Goal: Feedback & Contribution: Contribute content

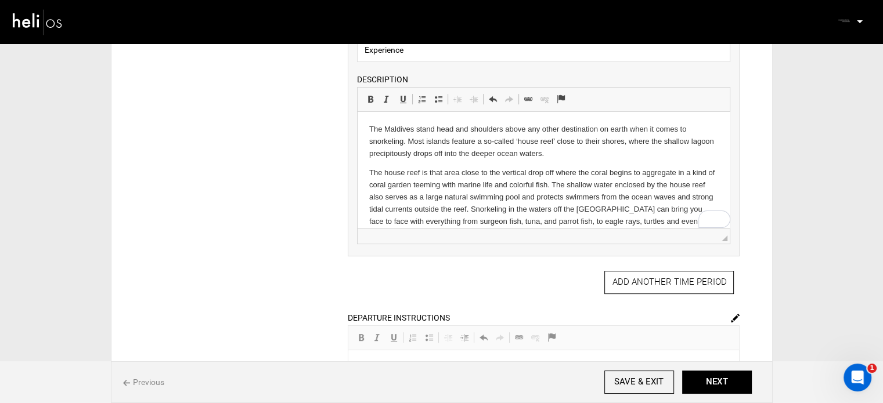
click at [366, 128] on html "The Maldives stand head and shoulders above any other destination on earth when…" at bounding box center [543, 194] width 372 height 164
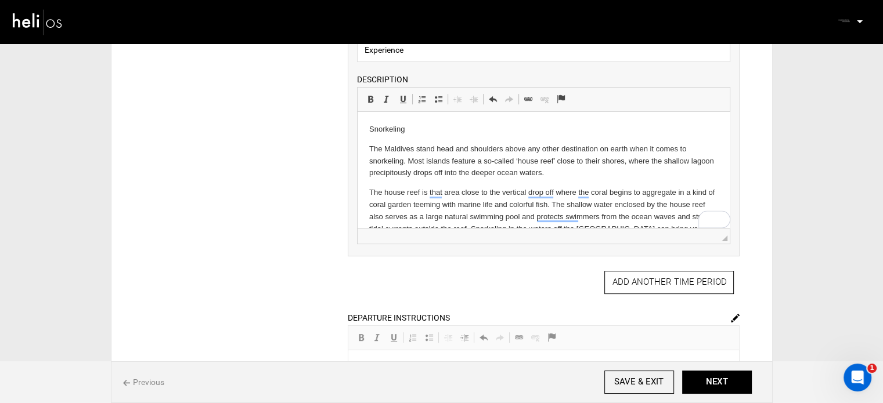
click at [391, 128] on p "Snorkeling" at bounding box center [543, 130] width 349 height 12
click at [372, 97] on span at bounding box center [370, 99] width 9 height 9
click at [417, 133] on p "Snorkeling" at bounding box center [543, 130] width 349 height 12
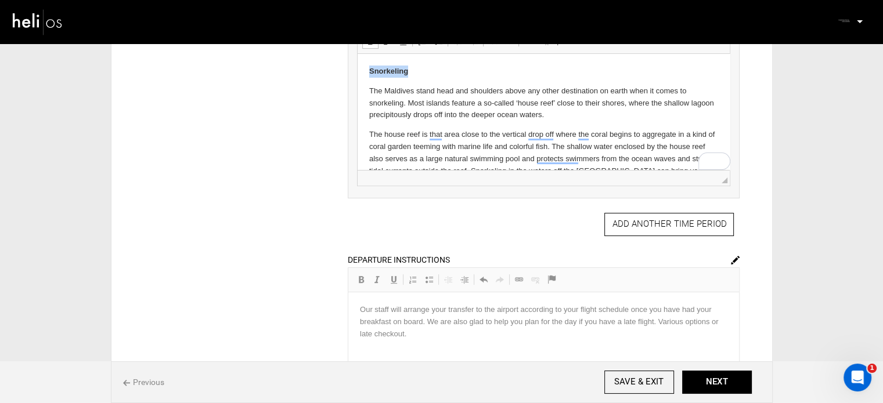
drag, startPoint x: 415, startPoint y: 71, endPoint x: 707, endPoint y: 125, distance: 297.3
click at [357, 71] on html "Snorkeling The Maldives stand head and shoulders above any other destination on…" at bounding box center [543, 145] width 372 height 183
copy strong "Snorkeling"
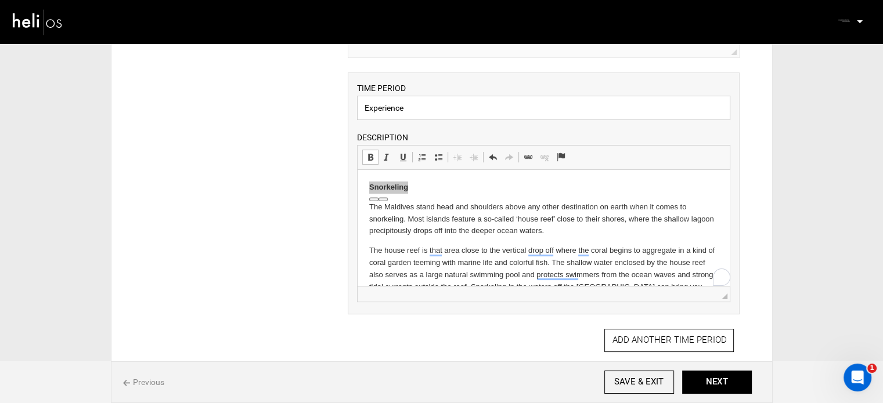
drag, startPoint x: 406, startPoint y: 104, endPoint x: 308, endPoint y: 105, distance: 98.1
click at [308, 105] on div "ITINERARY ARRIVAL INSTRUCTIONS Rich Text Editor, editor35 Editor toolbars Basic…" at bounding box center [441, 280] width 631 height 823
click at [416, 187] on p "Snorkeling" at bounding box center [543, 188] width 349 height 12
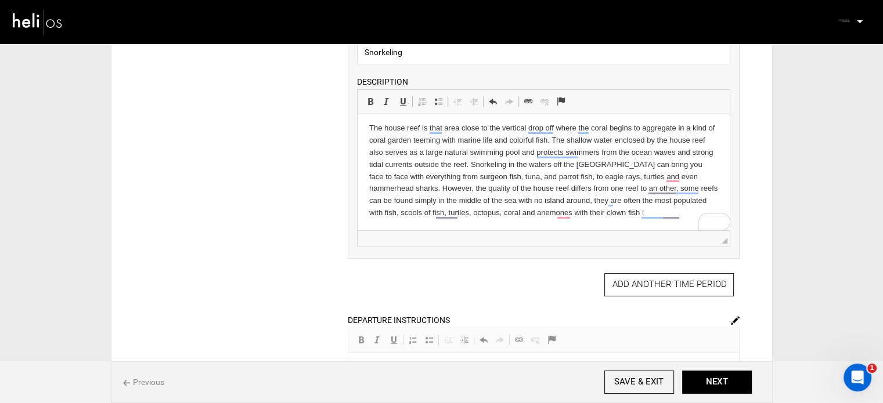
scroll to position [348, 0]
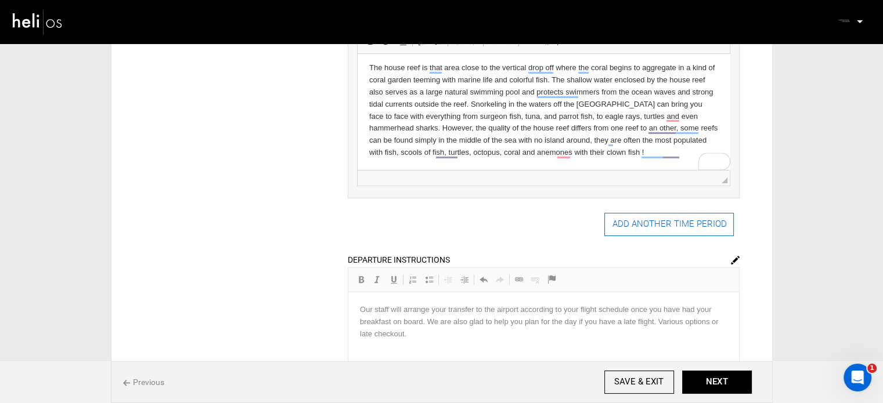
click at [630, 221] on button "ADD ANOTHER TIME PERIOD" at bounding box center [668, 224] width 129 height 23
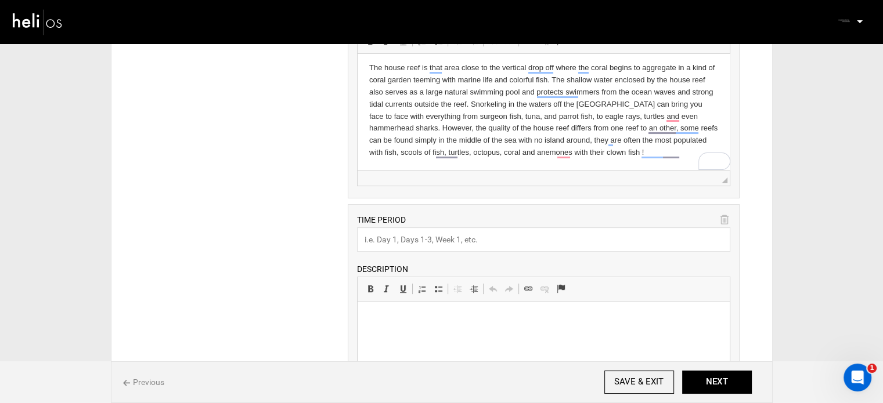
scroll to position [0, 0]
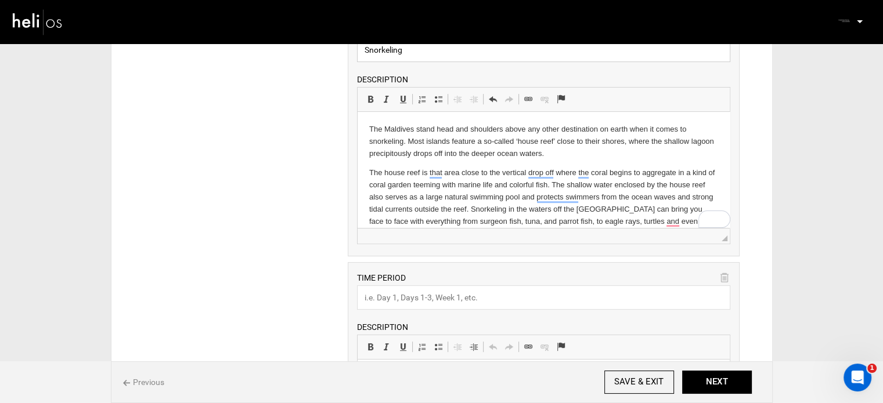
drag, startPoint x: 403, startPoint y: 54, endPoint x: 356, endPoint y: 55, distance: 47.0
click at [357, 55] on input "Snorkeling" at bounding box center [543, 50] width 373 height 24
paste input "URFING WITH FASCINATION"
type input "SURFING WITH FASCINATION"
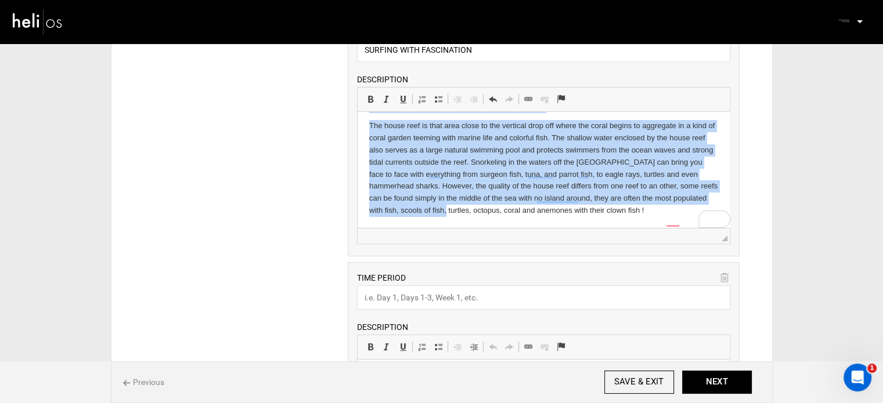
scroll to position [47, 0]
drag, startPoint x: 366, startPoint y: 127, endPoint x: 698, endPoint y: 226, distance: 346.5
click at [698, 226] on html "The Maldives stand head and shoulders above any other destination on earth when…" at bounding box center [543, 147] width 372 height 164
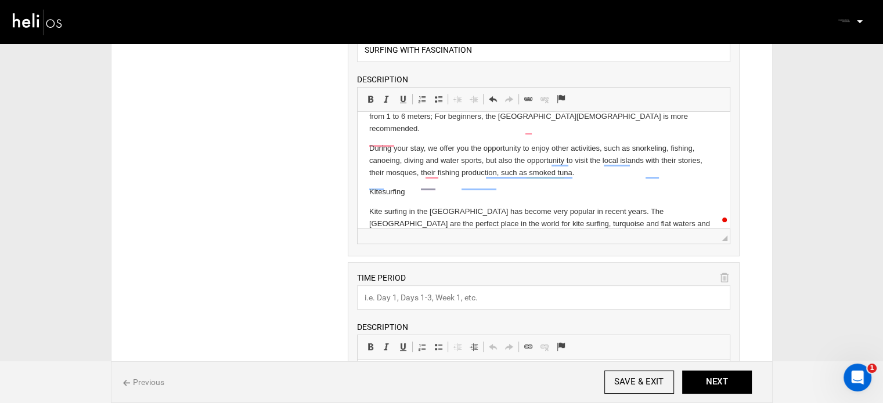
scroll to position [335, 0]
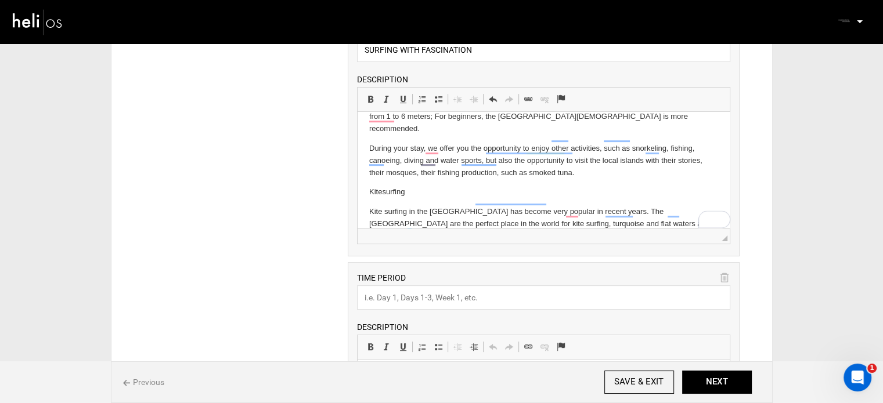
click at [370, 205] on html "If you are looking for not only beaches and relaxation, but also a more excitin…" at bounding box center [543, 16] width 372 height 478
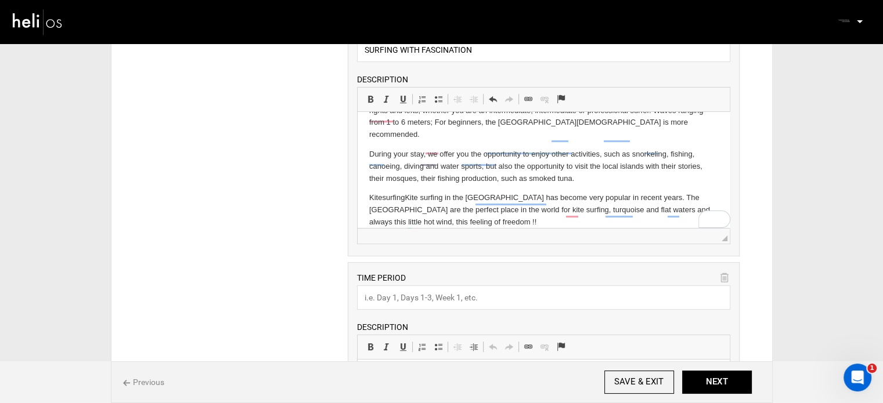
scroll to position [330, 0]
drag, startPoint x: 366, startPoint y: 186, endPoint x: 407, endPoint y: 185, distance: 41.2
click at [407, 185] on html "If you are looking for not only beaches and relaxation, but also a more excitin…" at bounding box center [543, 11] width 372 height 458
click at [370, 85] on div "TIME PERIOD SURFING WITH FASCINATION DESCRIPTION Rich Text Editor, editor31 Edi…" at bounding box center [544, 136] width 392 height 242
click at [371, 91] on span "Basic Styles Bold Keyboard shortcut Ctrl+B Italic Keyboard shortcut Ctrl+I Unde…" at bounding box center [388, 100] width 52 height 19
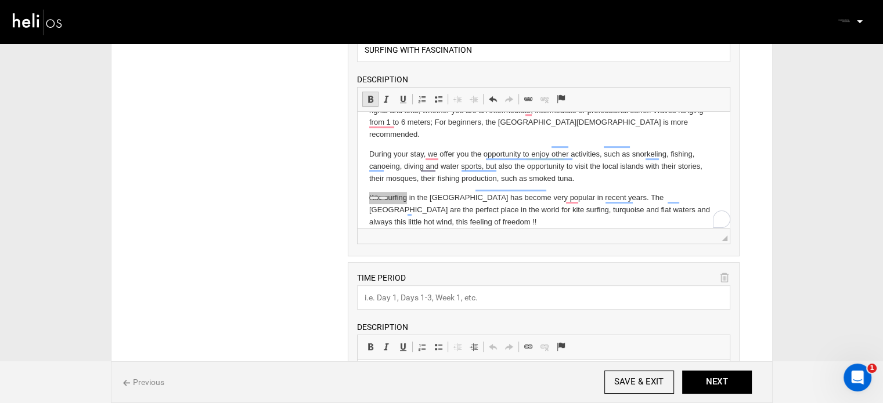
click at [368, 100] on span at bounding box center [370, 99] width 9 height 9
click at [327, 123] on div "ITINERARY ARRIVAL INSTRUCTIONS Rich Text Editor, editor35 Editor toolbars Basic…" at bounding box center [441, 346] width 631 height 1071
click at [441, 214] on p "Kite surfing in the [GEOGRAPHIC_DATA] has become very popular in recent years. …" at bounding box center [543, 210] width 349 height 36
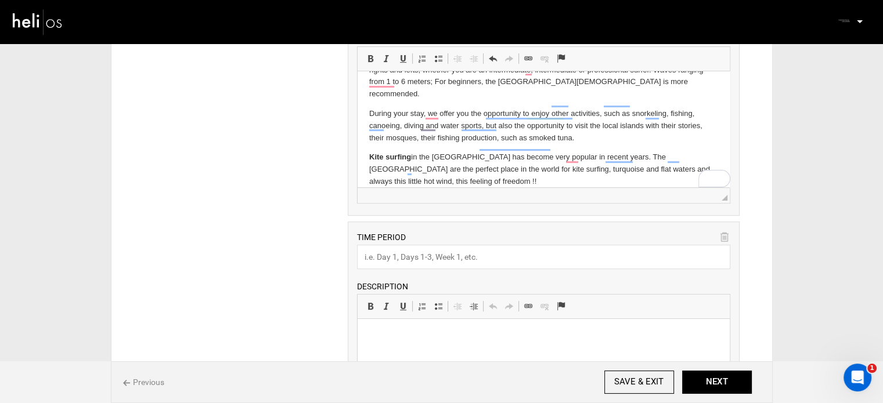
scroll to position [348, 0]
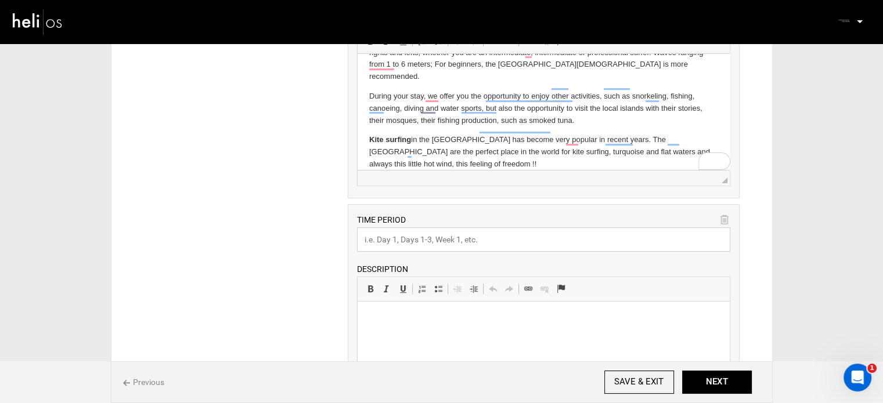
click at [430, 240] on input "text" at bounding box center [543, 239] width 373 height 24
type input "Other Activities"
click at [382, 329] on html at bounding box center [543, 319] width 372 height 35
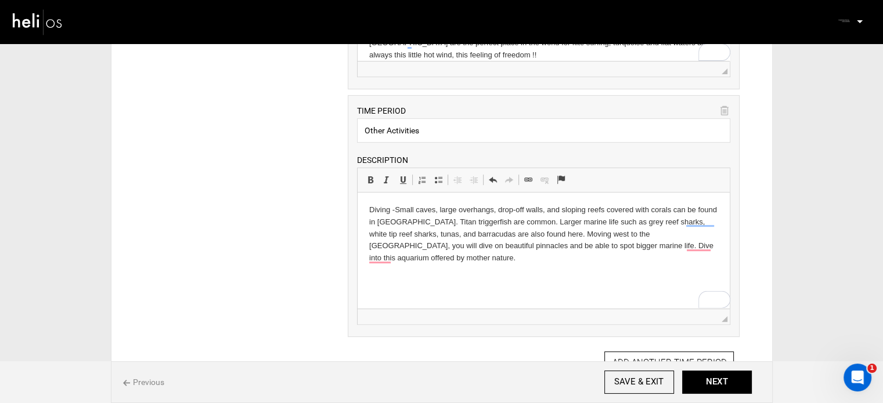
scroll to position [522, 0]
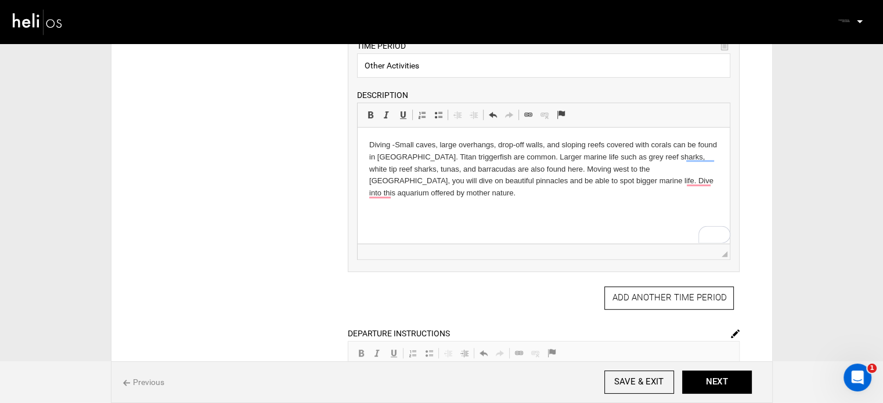
click at [439, 203] on html "Diving - Small caves, large overhangs, drop-off walls, and sloping reefs covere…" at bounding box center [543, 170] width 372 height 84
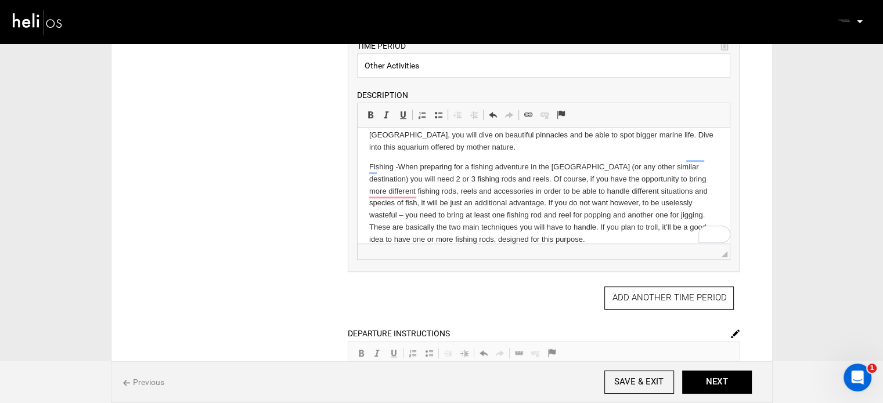
scroll to position [46, 0]
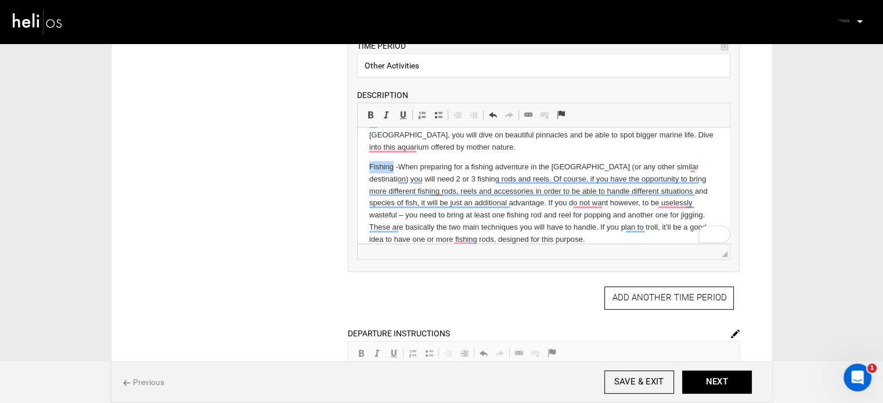
drag, startPoint x: 367, startPoint y: 164, endPoint x: 393, endPoint y: 166, distance: 26.2
click at [393, 166] on html "Diving - Small caves, large overhangs, drop-off walls, and sloping reefs covere…" at bounding box center [543, 170] width 372 height 176
drag, startPoint x: 373, startPoint y: 113, endPoint x: 19, endPoint y: 20, distance: 365.8
click at [373, 113] on span at bounding box center [370, 114] width 9 height 9
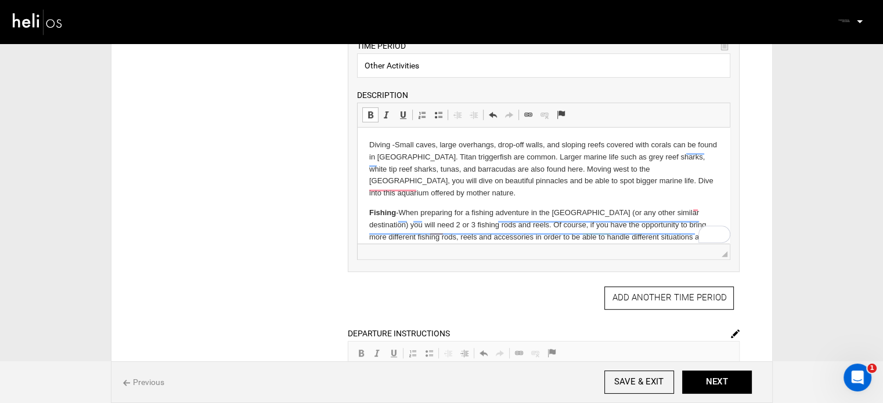
scroll to position [0, 0]
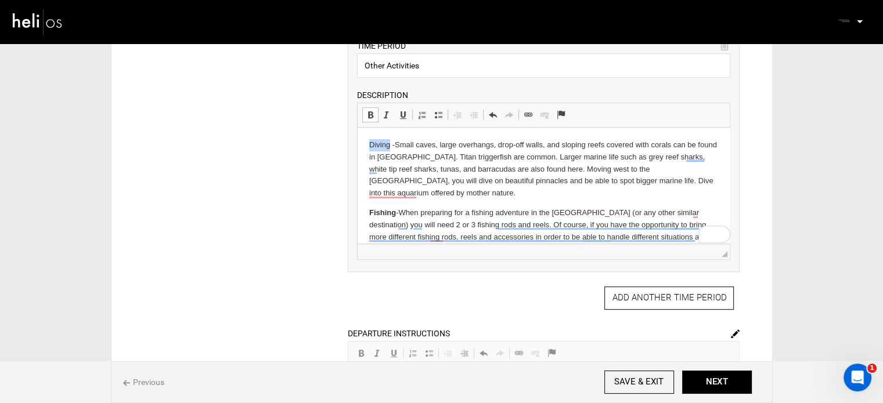
drag, startPoint x: 372, startPoint y: 147, endPoint x: 376, endPoint y: 129, distance: 18.4
click at [388, 147] on p "Diving - Small caves, large overhangs, drop-off walls, and sloping reefs covere…" at bounding box center [543, 169] width 349 height 60
click at [369, 113] on span at bounding box center [370, 114] width 9 height 9
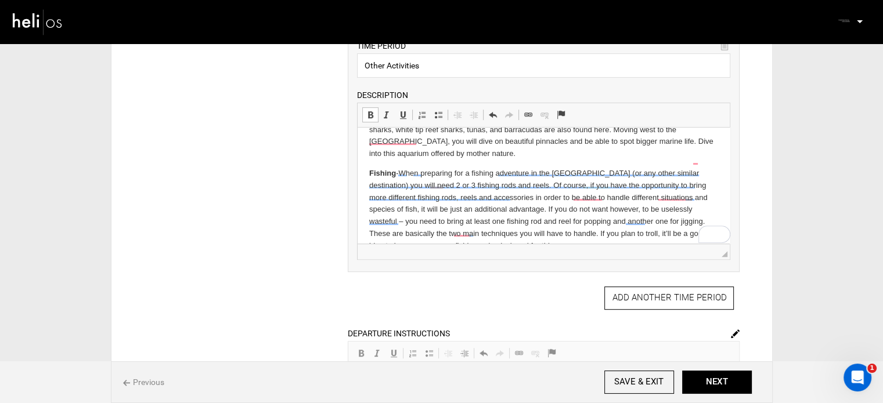
scroll to position [59, 0]
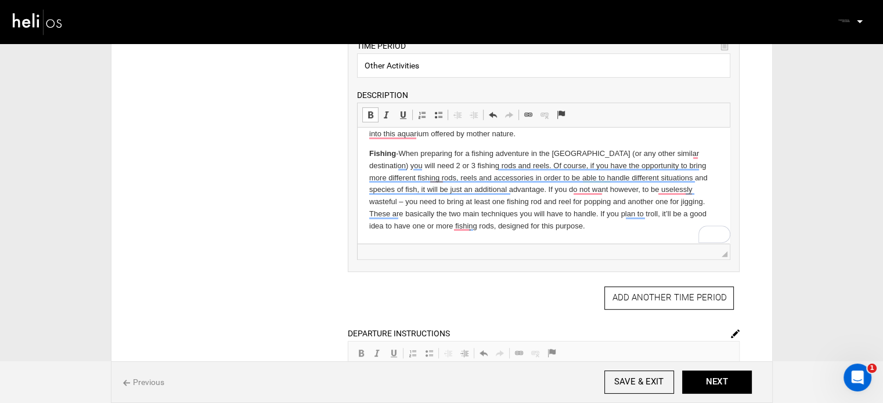
click at [584, 229] on p "Fishing - When preparing for a fishing adventure in the [GEOGRAPHIC_DATA] (or a…" at bounding box center [543, 190] width 349 height 85
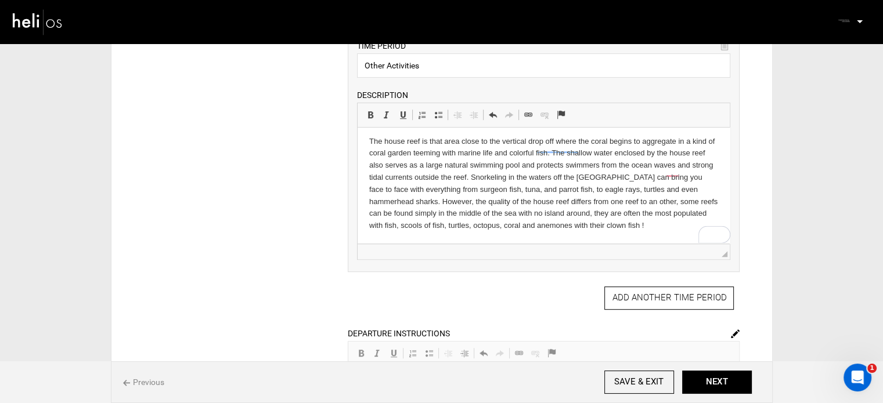
scroll to position [315, 0]
click at [702, 370] on div "Previous SAVE & EXIT NEXT" at bounding box center [442, 383] width 662 height 42
click at [703, 383] on button "NEXT" at bounding box center [717, 382] width 70 height 23
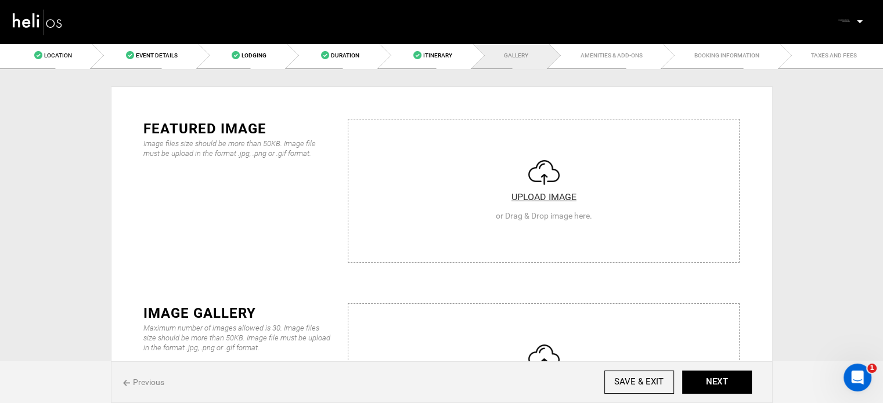
click at [492, 161] on input "file" at bounding box center [543, 189] width 391 height 139
type input "C:\fakepath\d11426451e1e59401b6c771604dd48c8.png"
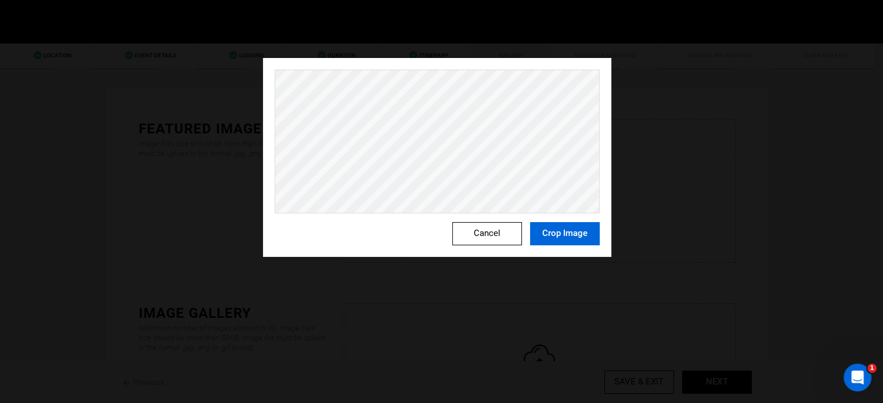
click at [578, 242] on button "Crop Image" at bounding box center [565, 233] width 70 height 23
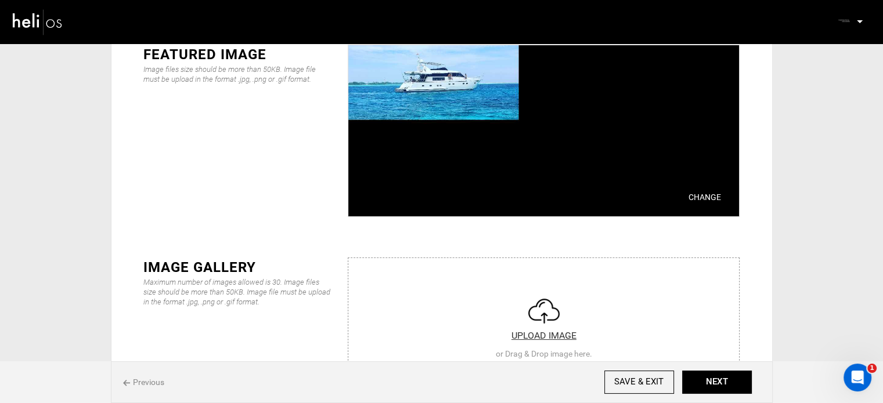
scroll to position [58, 0]
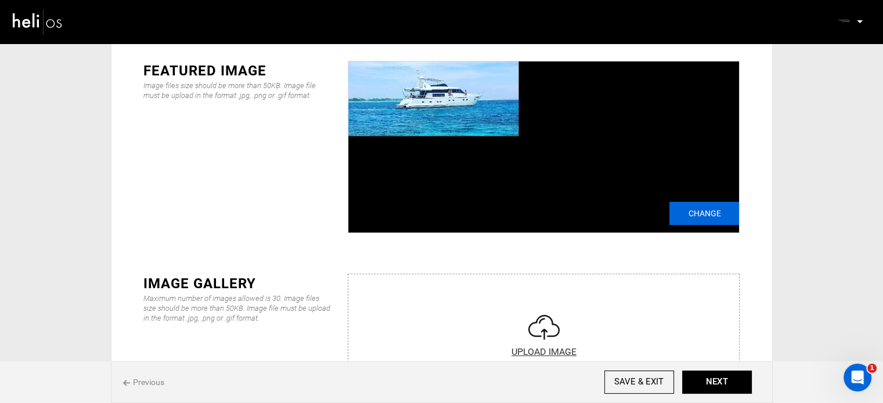
click at [703, 216] on input "Change" at bounding box center [704, 213] width 70 height 23
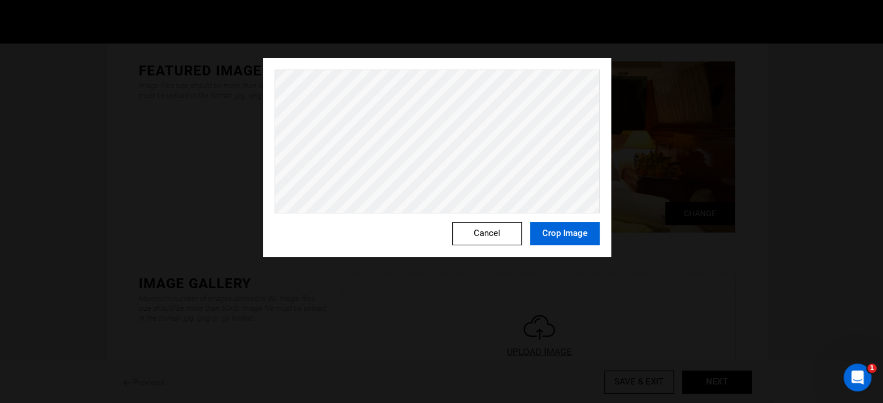
click at [581, 234] on button "Crop Image" at bounding box center [565, 233] width 70 height 23
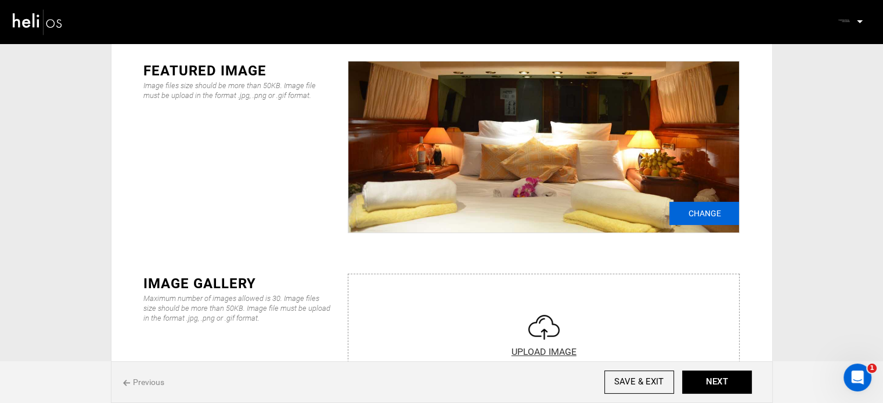
click at [693, 212] on input "Change" at bounding box center [704, 213] width 70 height 23
type input "C:\fakepath\d11426451e1e59401b6c771604dd48c8.png"
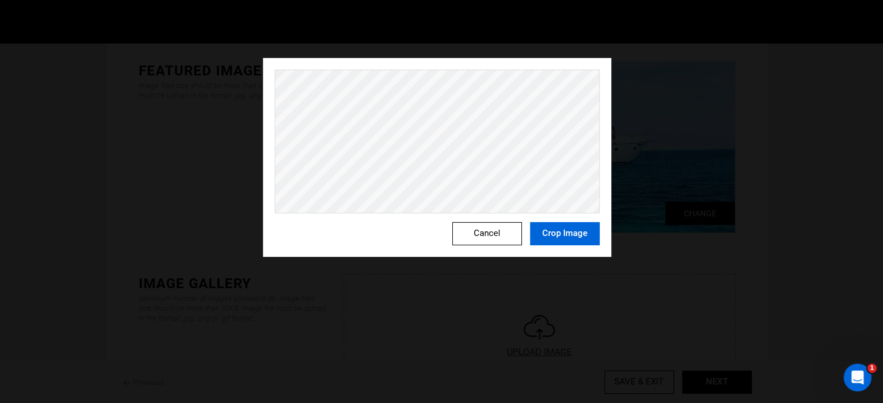
click at [560, 229] on button "Crop Image" at bounding box center [565, 233] width 70 height 23
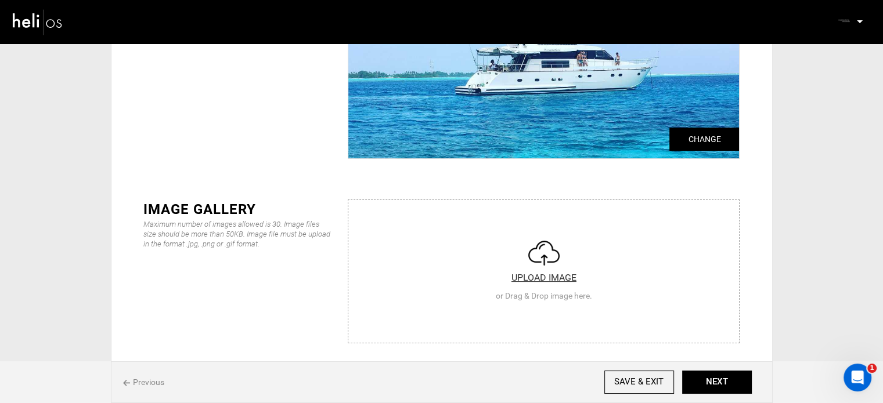
scroll to position [232, 0]
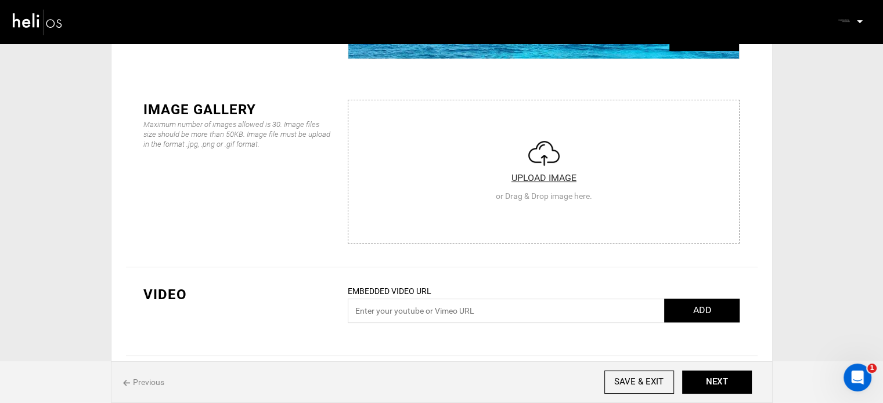
click at [517, 190] on input "file" at bounding box center [543, 169] width 391 height 139
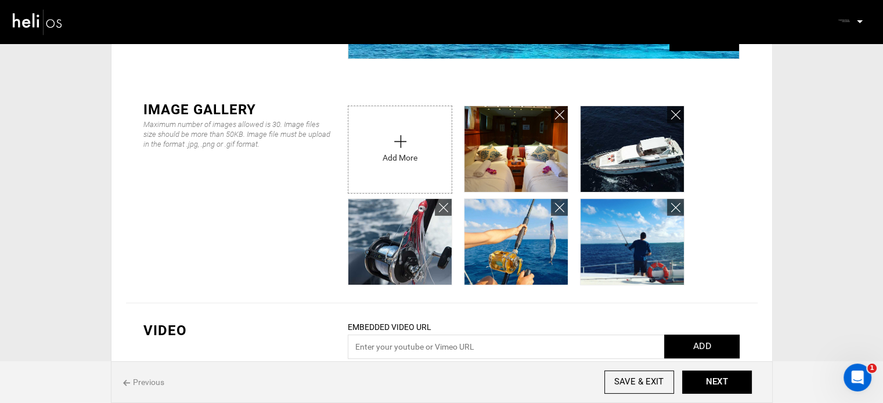
click at [394, 169] on input "file" at bounding box center [399, 146] width 103 height 81
type input "C:\fakepath\ee7dce4e-40d9-4c2d-9b06-f2a4c042a22e_280_9c1ecf49d2197b421c3a7b2804…"
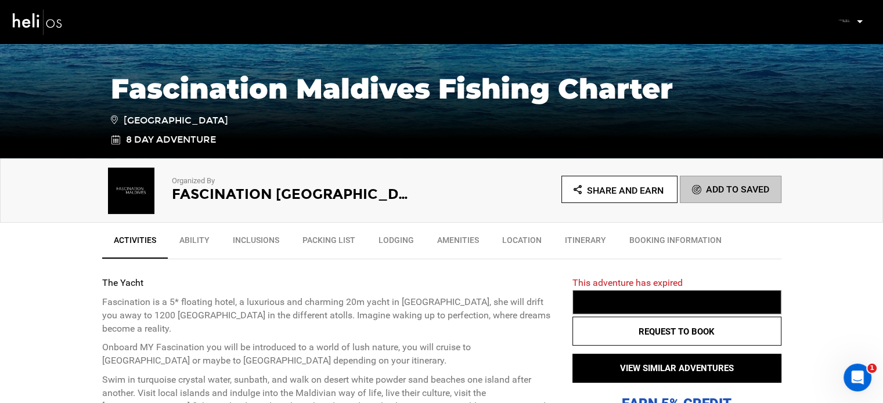
scroll to position [232, 0]
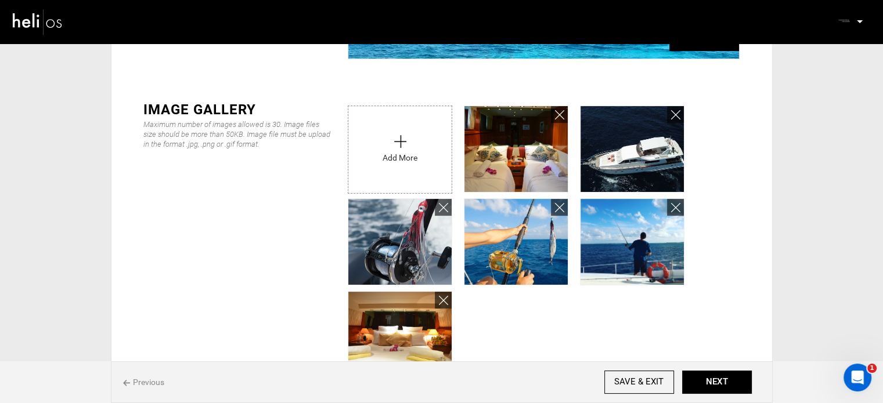
click at [362, 152] on input "file" at bounding box center [399, 146] width 103 height 81
type input "C:\fakepath\Screenshot 2025-08-20 181938.png"
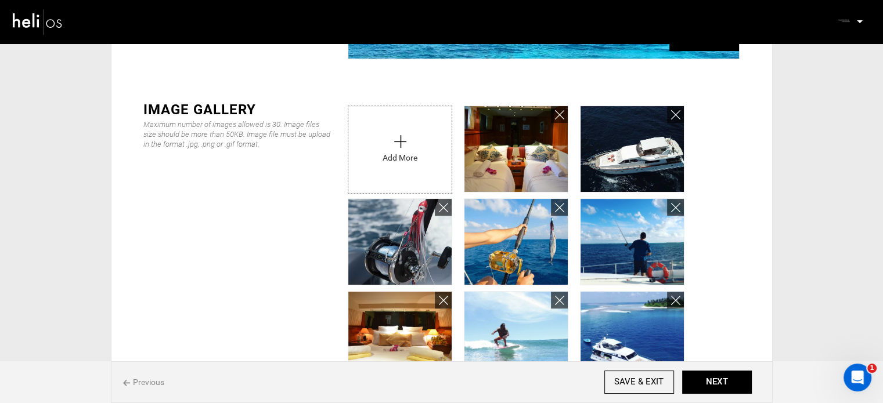
click at [369, 122] on input "file" at bounding box center [399, 146] width 103 height 81
type input "C:\fakepath\Screenshot 2025-08-20 182009.png"
click at [377, 169] on input "file" at bounding box center [399, 146] width 103 height 81
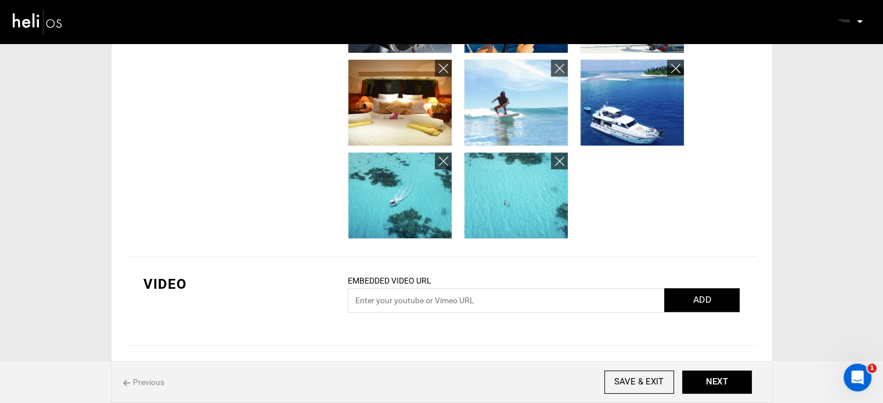
scroll to position [464, 0]
type input "C:\fakepath\Screenshot 2025-08-20 182113.png"
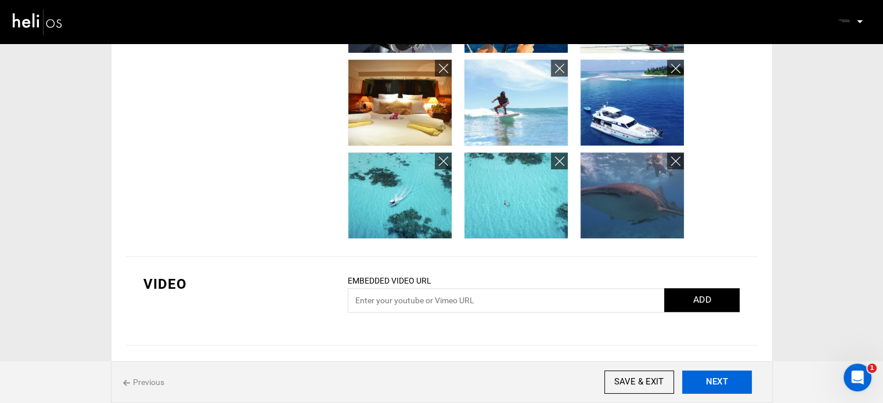
click at [709, 377] on button "NEXT" at bounding box center [717, 382] width 70 height 23
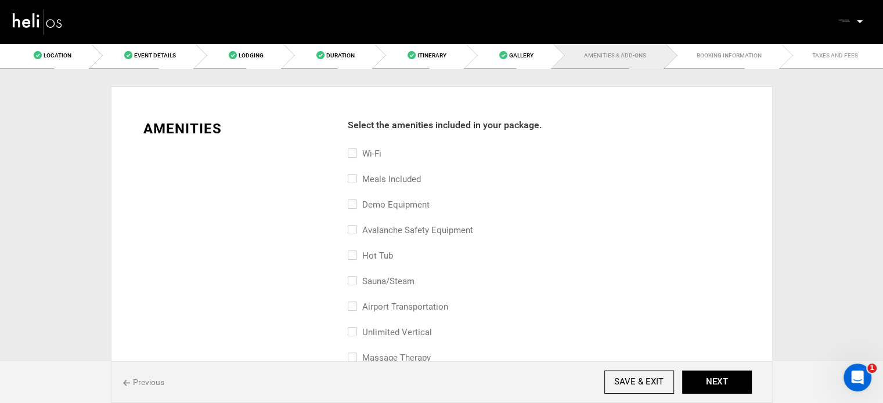
click at [370, 180] on label "Meals included" at bounding box center [384, 179] width 73 height 14
click at [355, 180] on input "Meals included" at bounding box center [352, 185] width 8 height 26
checkbox input "true"
click at [371, 154] on label "Wi-Fi" at bounding box center [365, 154] width 34 height 14
click at [355, 154] on input "Wi-Fi" at bounding box center [352, 160] width 8 height 26
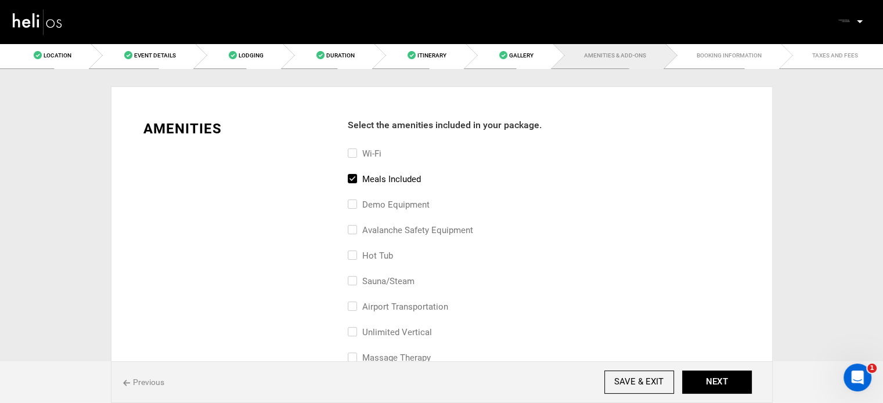
checkbox input "true"
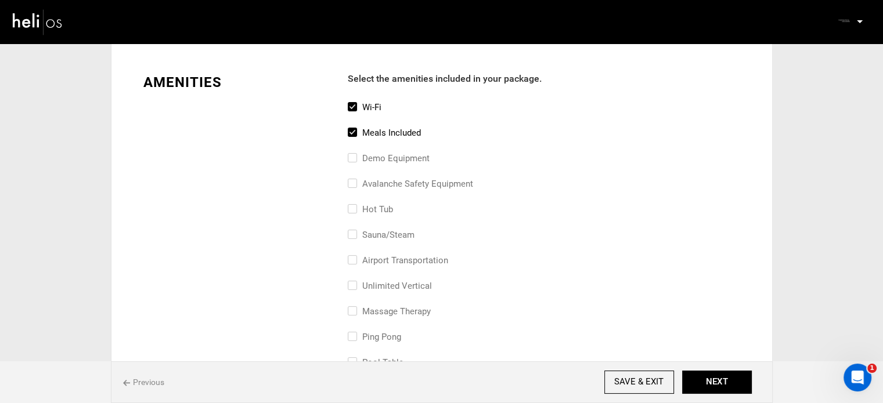
scroll to position [116, 0]
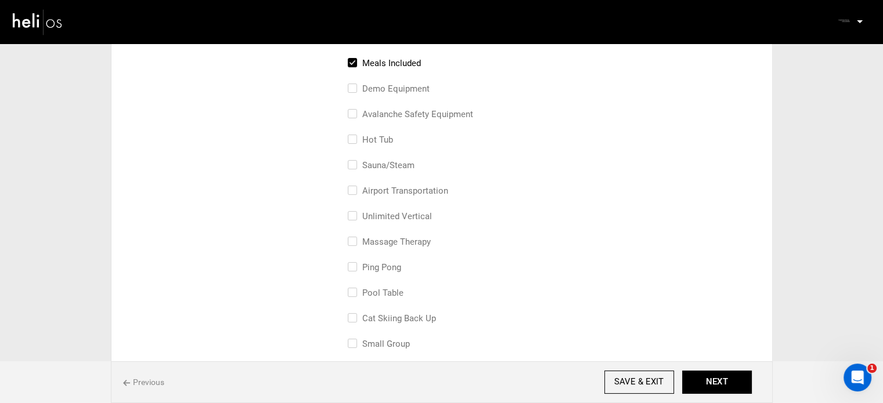
click at [424, 184] on label "airport transportation" at bounding box center [398, 191] width 100 height 14
click at [355, 184] on input "airport transportation" at bounding box center [352, 197] width 8 height 26
checkbox input "true"
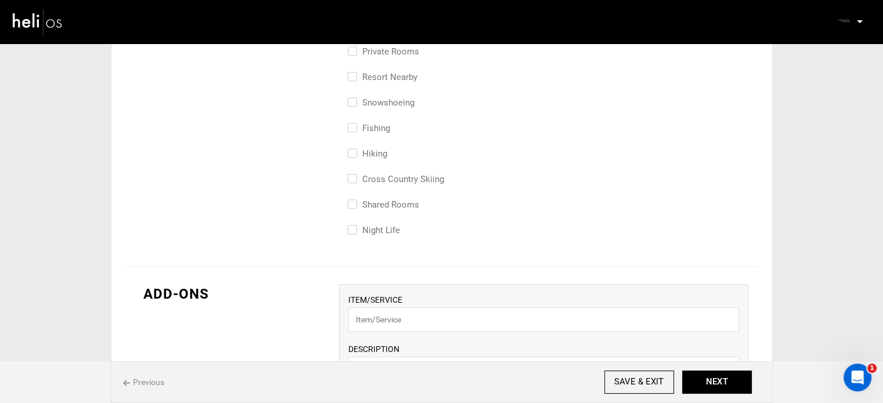
scroll to position [638, 0]
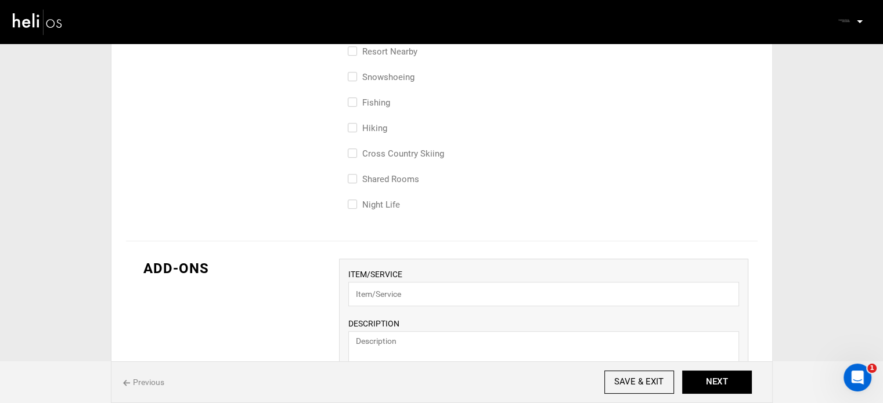
click at [385, 104] on label "Fishing" at bounding box center [369, 103] width 42 height 14
click at [355, 104] on input "Fishing" at bounding box center [352, 109] width 8 height 26
checkbox input "true"
click at [715, 384] on button "NEXT" at bounding box center [717, 382] width 70 height 23
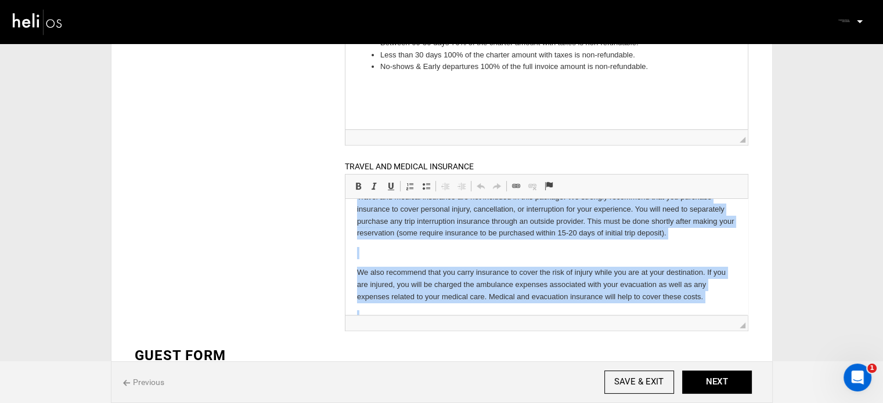
scroll to position [77, 0]
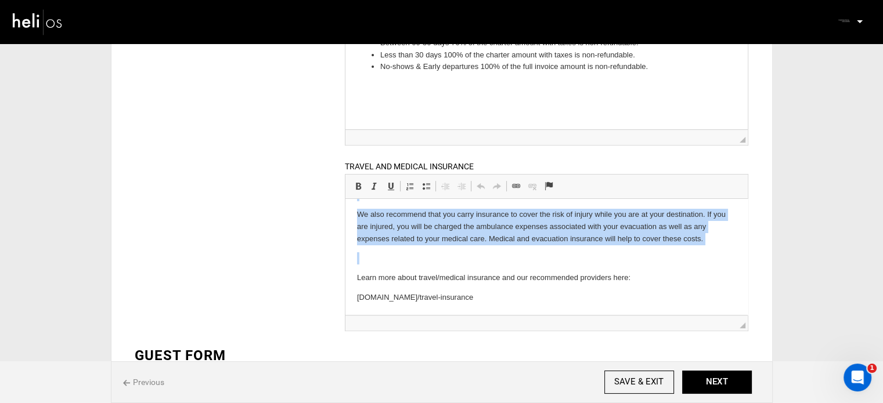
drag, startPoint x: 353, startPoint y: 216, endPoint x: 842, endPoint y: 517, distance: 573.7
click at [497, 315] on html "Travel and medical insurance are not included in this package. We strongly reco…" at bounding box center [546, 218] width 402 height 194
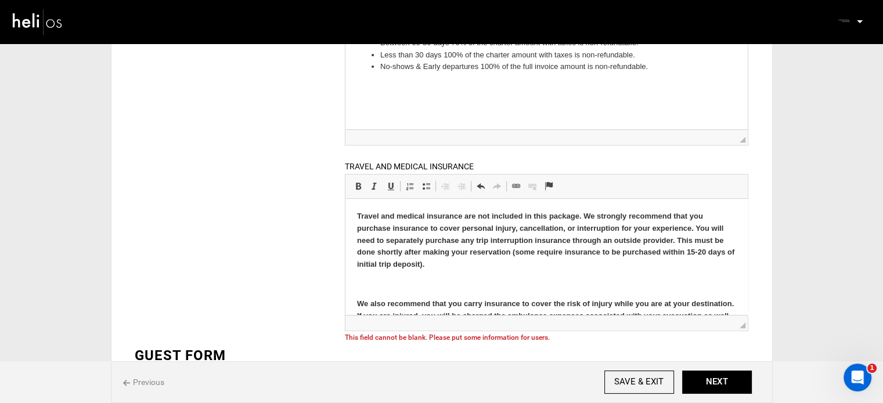
scroll to position [81, 0]
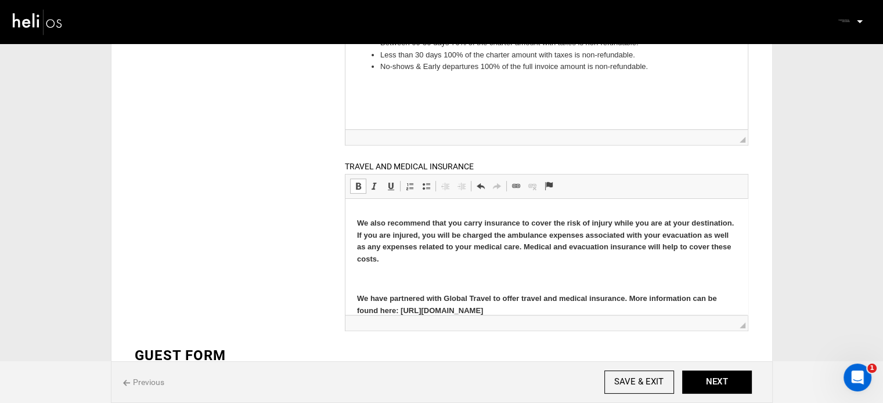
click at [414, 276] on p at bounding box center [546, 279] width 379 height 12
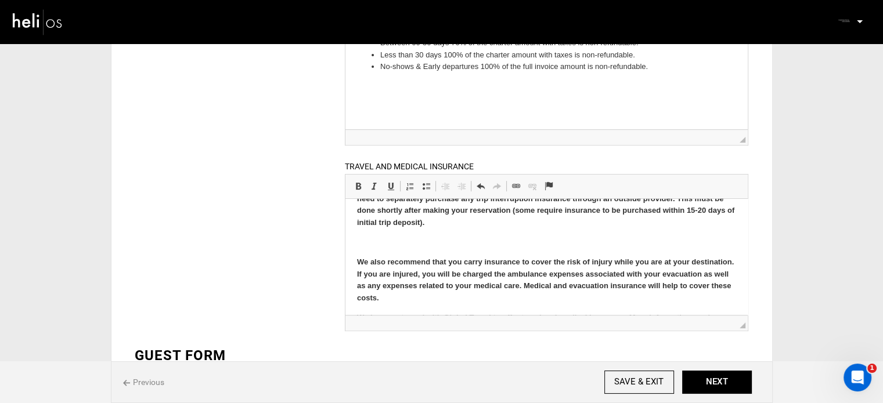
scroll to position [16, 0]
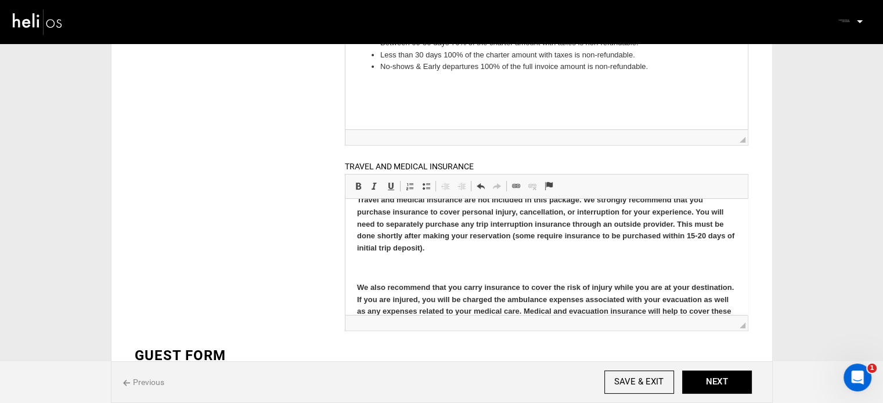
click at [411, 267] on p at bounding box center [546, 268] width 379 height 12
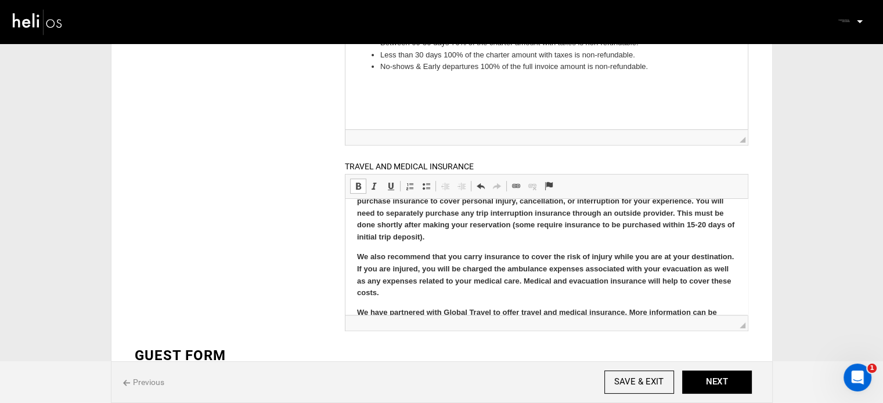
scroll to position [55, 0]
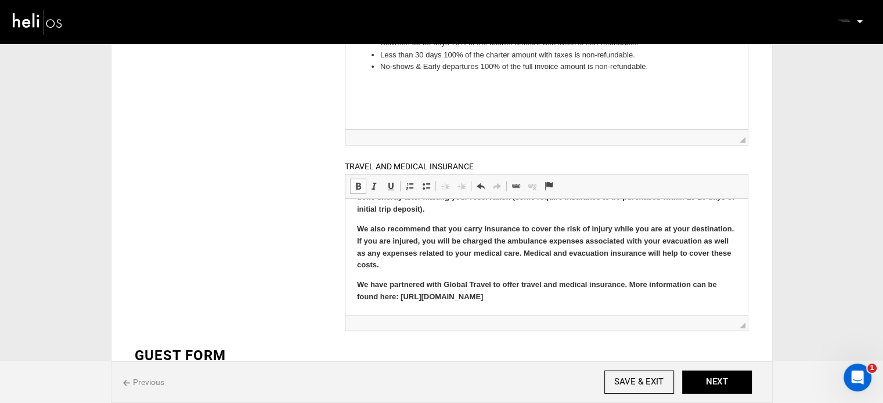
drag, startPoint x: 354, startPoint y: 220, endPoint x: 547, endPoint y: 312, distance: 213.9
click at [547, 312] on html "Travel and medical insurance are not included in this package. We strongly reco…" at bounding box center [546, 228] width 402 height 171
click at [361, 186] on span at bounding box center [357, 186] width 9 height 9
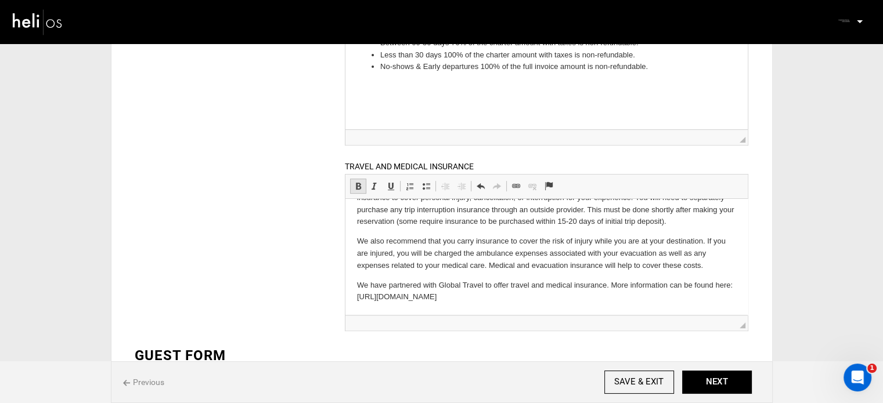
scroll to position [31, 0]
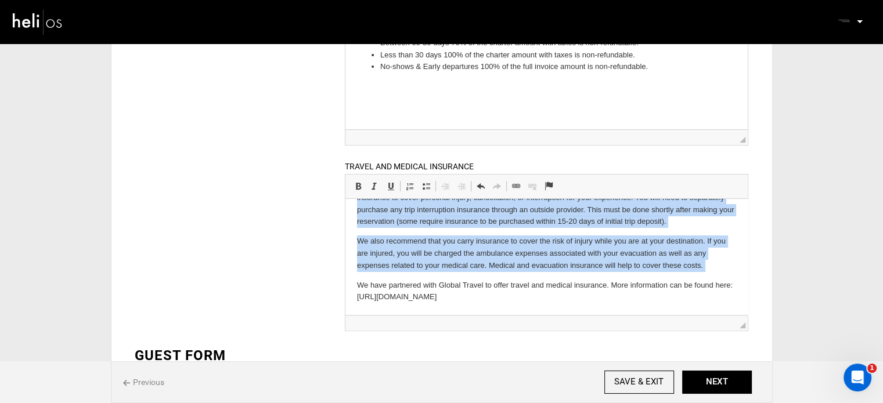
click at [513, 300] on p "We have partnered with Global Travel to offer travel and medical insurance. Mor…" at bounding box center [546, 291] width 379 height 24
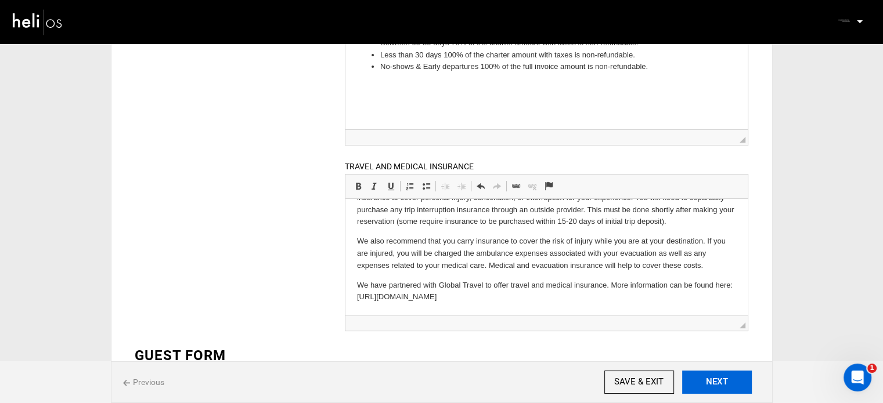
click at [725, 372] on button "NEXT" at bounding box center [717, 382] width 70 height 23
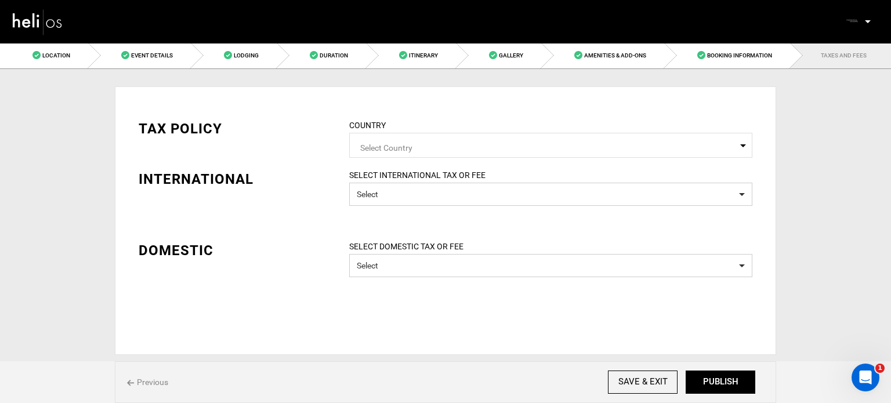
click at [503, 143] on span "Select Country" at bounding box center [550, 146] width 381 height 15
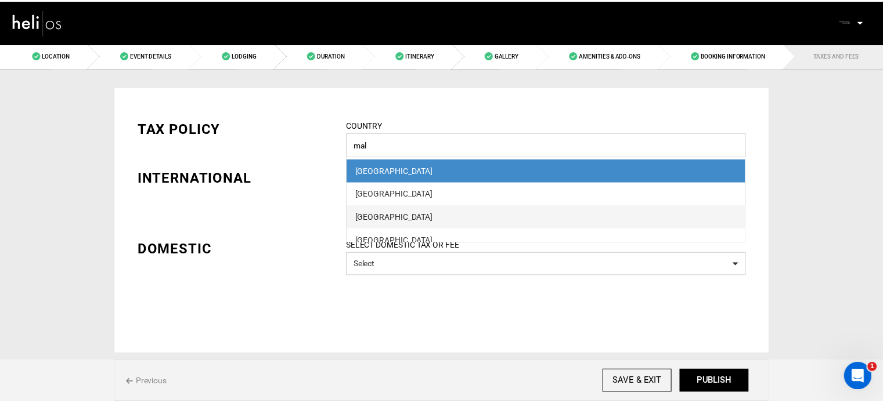
scroll to position [58, 0]
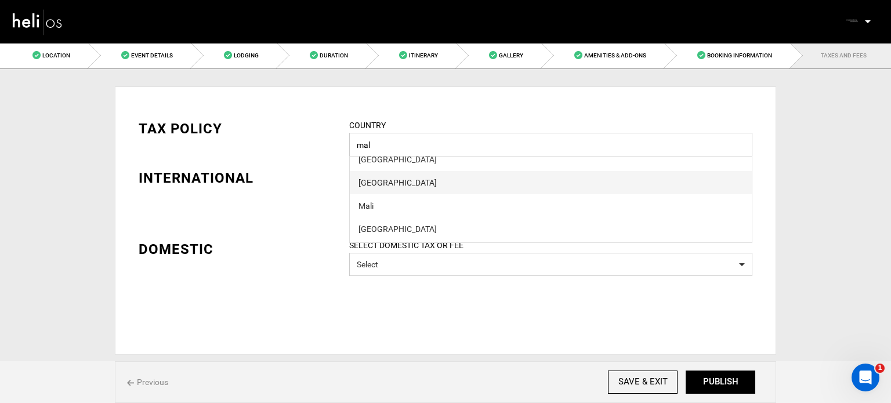
type input "mal"
click at [384, 176] on span "Maldives" at bounding box center [551, 182] width 402 height 23
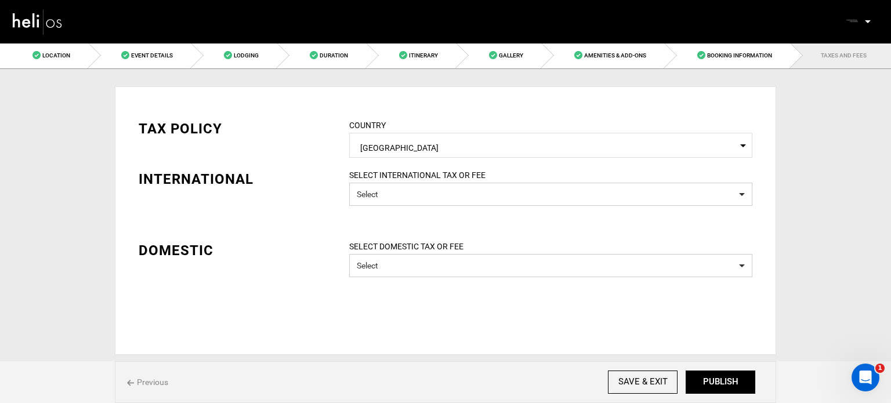
click at [736, 366] on div "Previous SAVE & EXIT NEXT PUBLISH" at bounding box center [446, 383] width 662 height 42
click at [733, 374] on button "PUBLISH" at bounding box center [721, 382] width 70 height 23
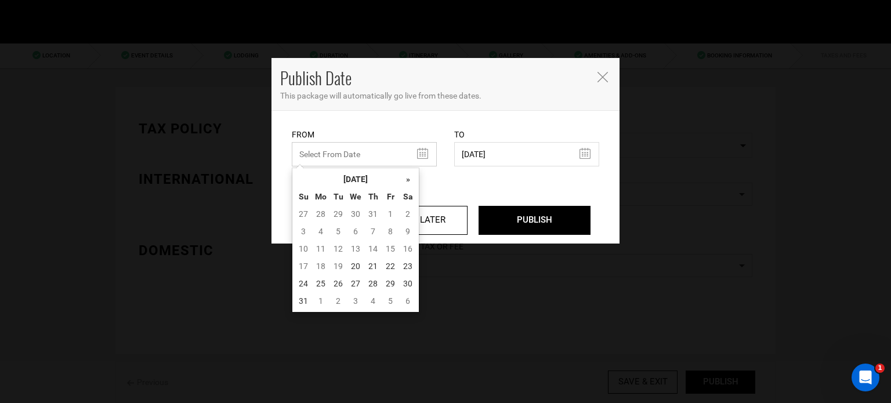
click at [371, 149] on input "text" at bounding box center [364, 154] width 145 height 24
click at [352, 266] on td "20" at bounding box center [355, 266] width 17 height 17
type input "08/20/2025"
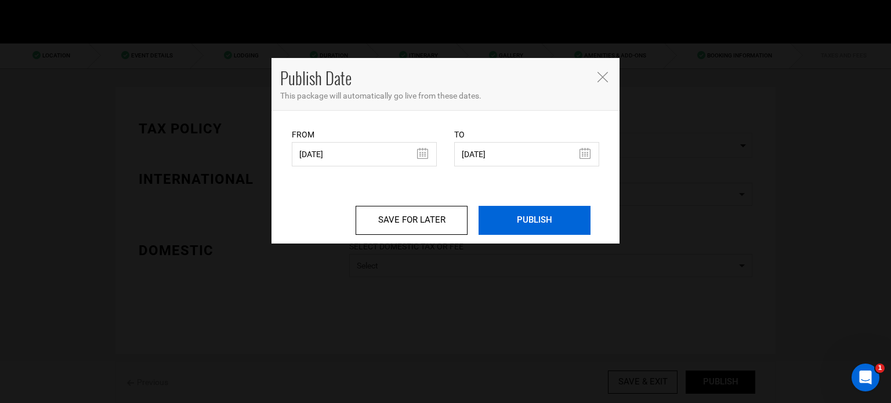
click at [518, 230] on input "PUBLISH" at bounding box center [535, 220] width 112 height 29
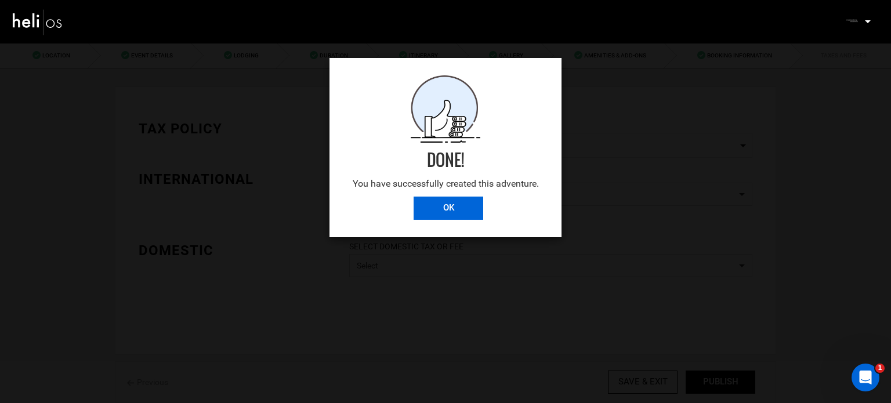
click at [457, 213] on input "OK" at bounding box center [449, 208] width 70 height 23
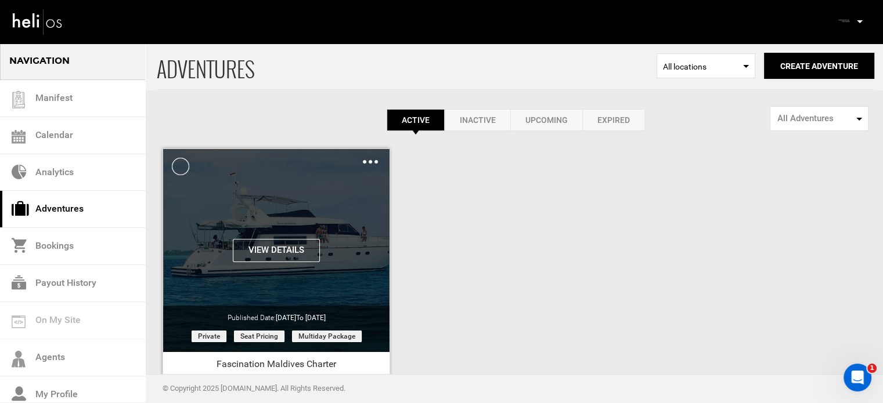
click at [371, 161] on img at bounding box center [370, 161] width 15 height 3
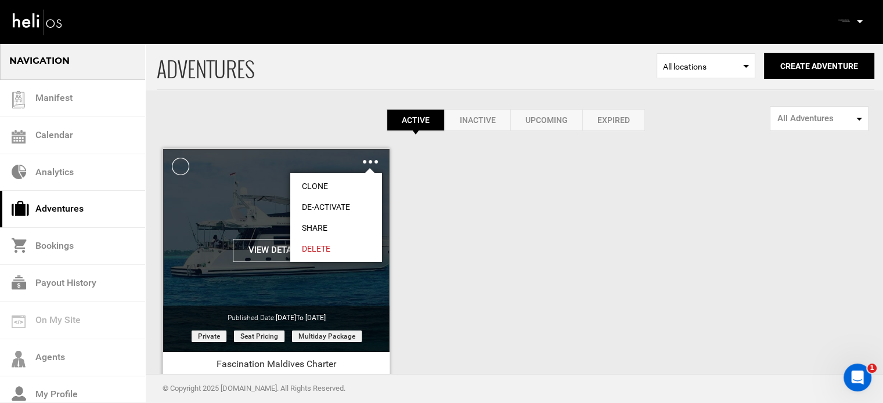
click at [337, 225] on link "Share" at bounding box center [336, 228] width 92 height 21
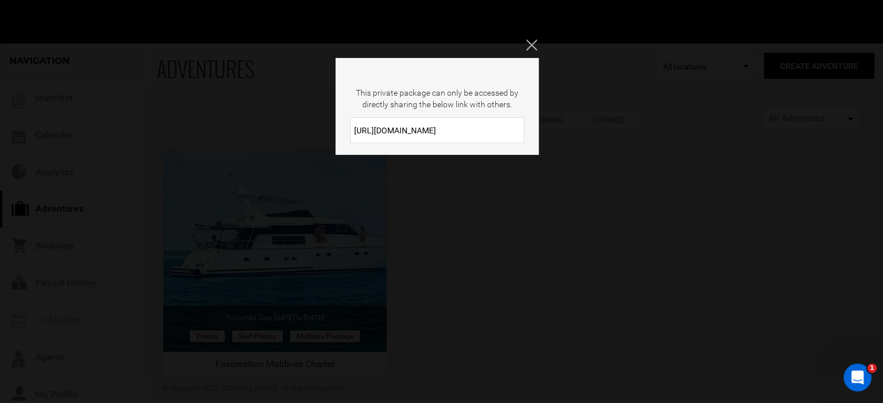
drag, startPoint x: 450, startPoint y: 132, endPoint x: 341, endPoint y: 139, distance: 109.3
click at [341, 139] on div "https://heli.life/VRCCf2" at bounding box center [436, 130] width 203 height 26
click at [533, 37] on div "This private package can only be accessed by directly sharing the below link wi…" at bounding box center [441, 201] width 883 height 403
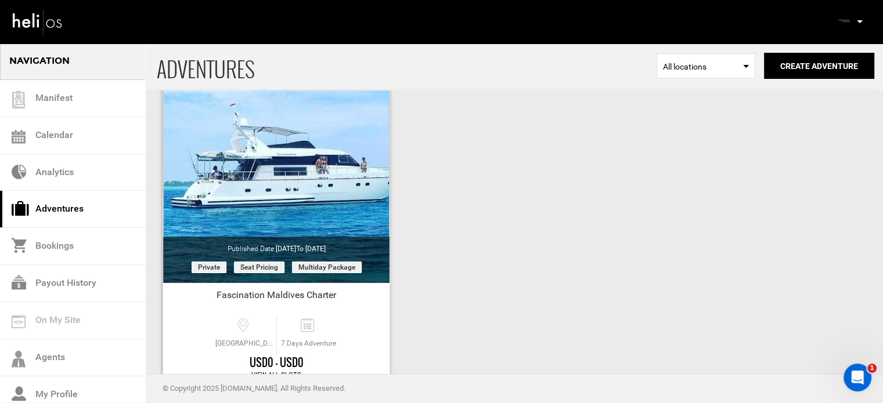
scroll to position [144, 0]
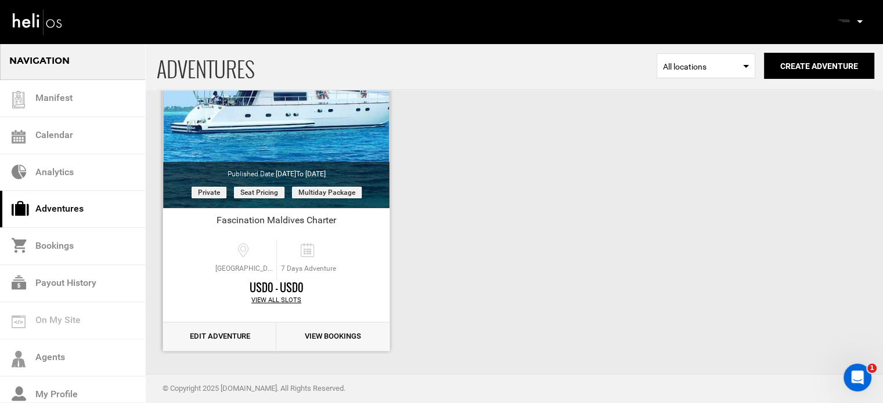
click at [237, 338] on link "Edit Adventure" at bounding box center [219, 337] width 113 height 28
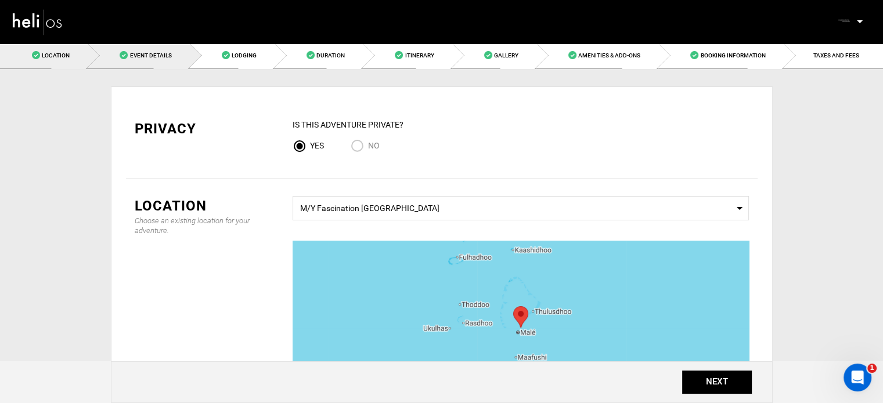
click at [165, 63] on link "Event Details" at bounding box center [139, 55] width 102 height 26
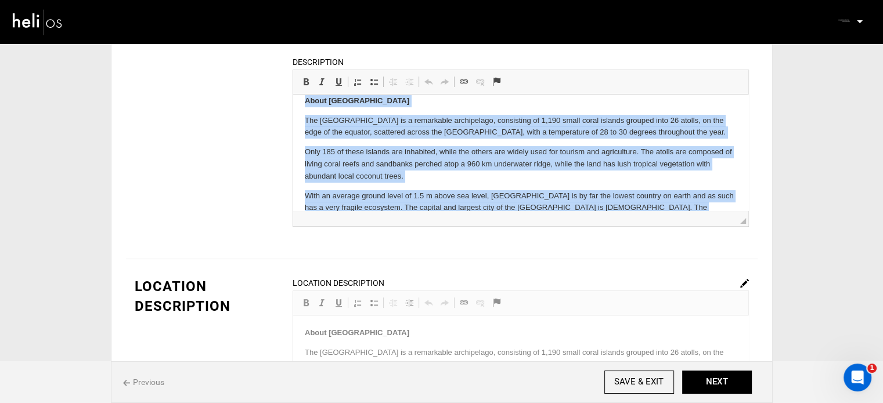
scroll to position [201, 0]
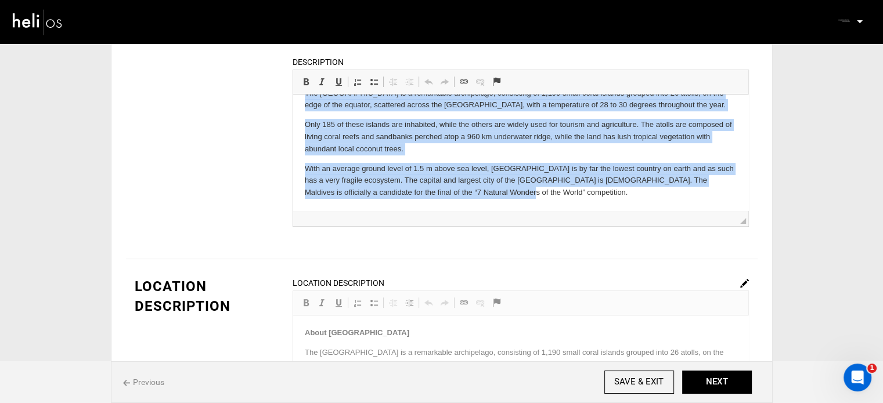
drag, startPoint x: 304, startPoint y: 97, endPoint x: 483, endPoint y: 198, distance: 206.3
click at [483, 198] on html "Enjoy the beauty of the Maldives with FASCINATION MALDIVES. Imagine waking up t…" at bounding box center [519, 51] width 455 height 317
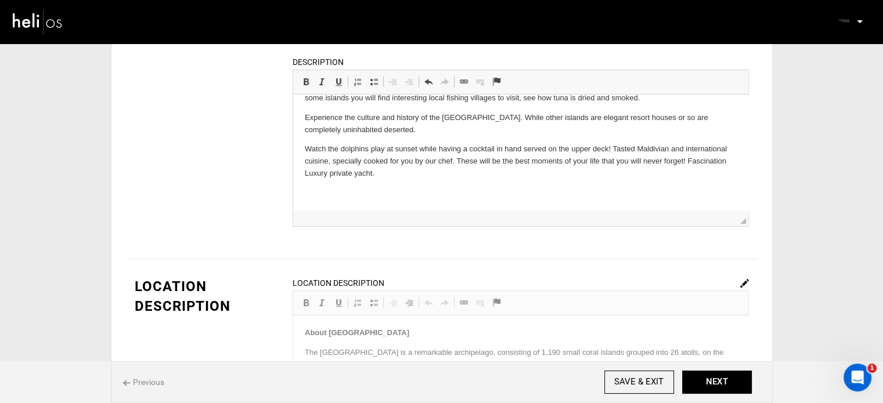
scroll to position [63, 0]
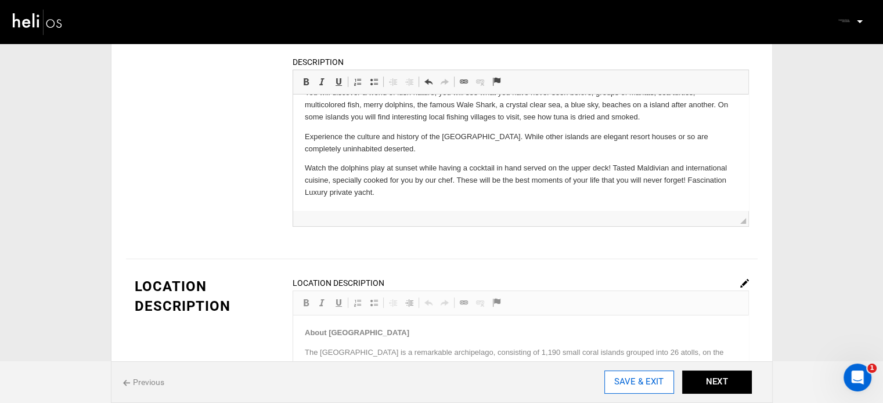
click at [629, 375] on input "SAVE & EXIT" at bounding box center [639, 382] width 70 height 23
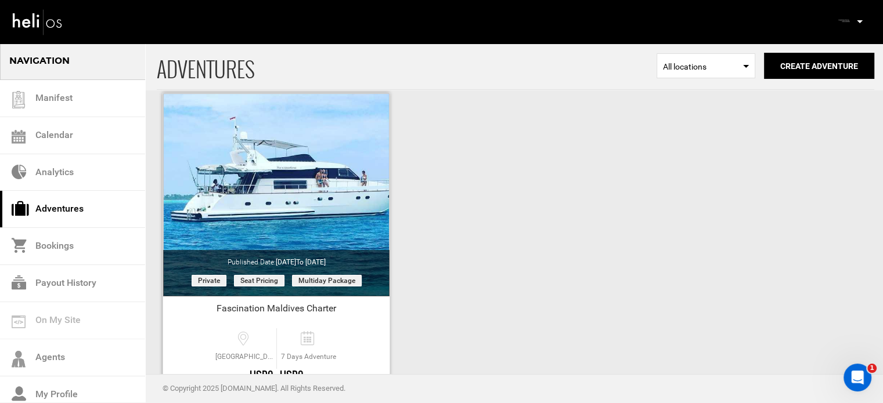
scroll to position [144, 0]
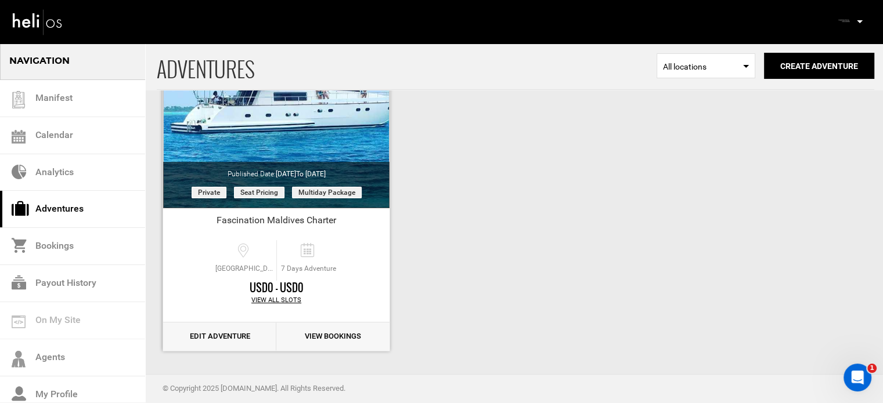
click at [218, 340] on link "Edit Adventure" at bounding box center [219, 337] width 113 height 28
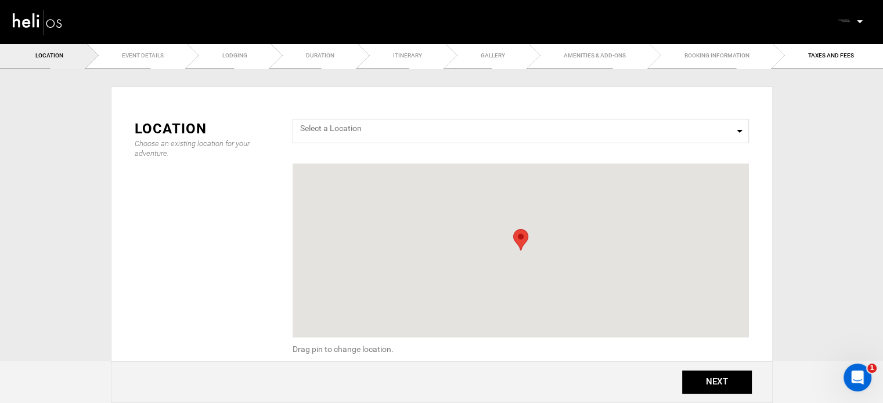
type input "SURFING WITH FASCINATION"
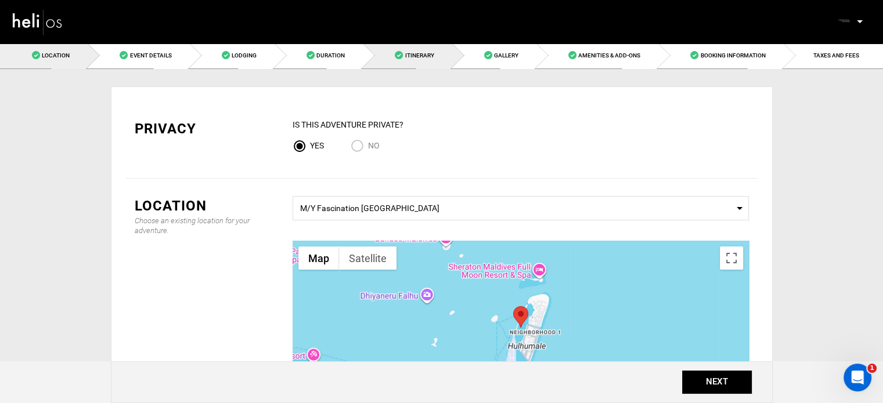
click at [427, 45] on link "Itinerary" at bounding box center [407, 55] width 89 height 26
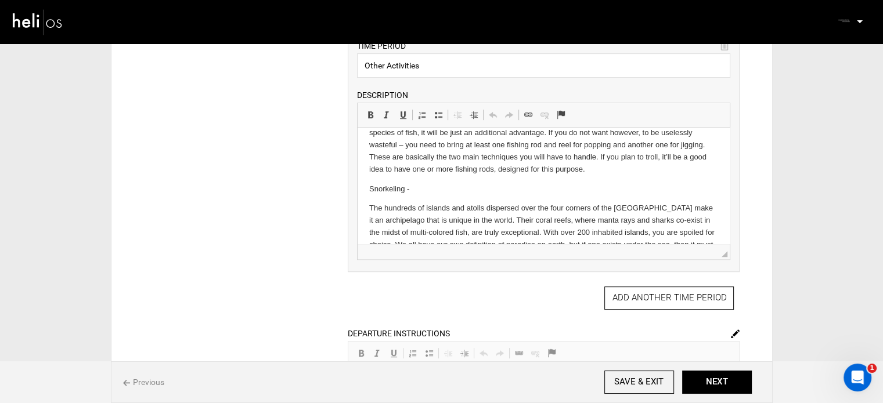
click at [362, 212] on html "Divin g - Small caves, large overhangs, drop-off walls, and sloping reefs cover…" at bounding box center [543, 227] width 372 height 431
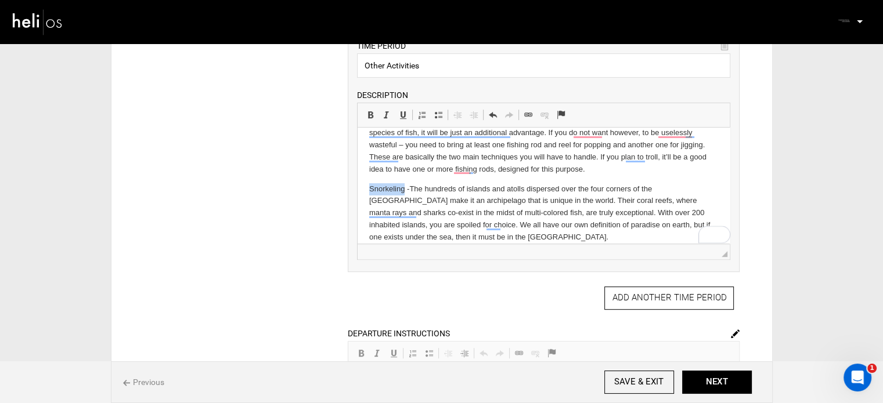
drag, startPoint x: 369, startPoint y: 190, endPoint x: 404, endPoint y: 190, distance: 34.8
click at [404, 190] on p "Snorkeling - The hundreds of islands and atolls dispersed over the four corners…" at bounding box center [543, 213] width 349 height 60
drag, startPoint x: 373, startPoint y: 111, endPoint x: 41, endPoint y: 21, distance: 343.5
click at [373, 111] on span at bounding box center [370, 114] width 9 height 9
click at [416, 187] on p "Snorkeling - The hundreds of islands and atolls dispersed over the four corners…" at bounding box center [543, 213] width 349 height 60
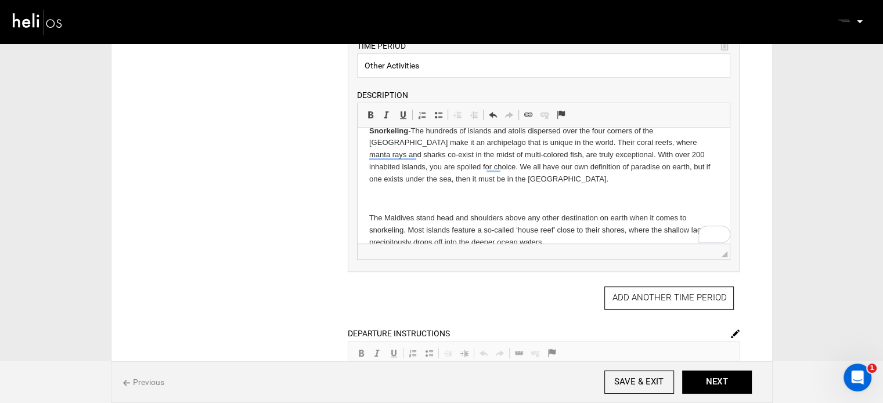
click at [410, 189] on body "Divin g - Small caves, large overhangs, drop-off walls, and sloping reefs cover…" at bounding box center [543, 159] width 349 height 388
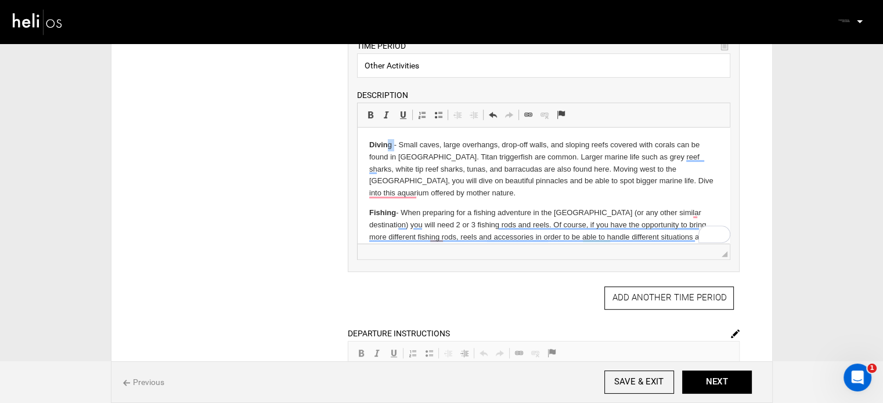
drag, startPoint x: 392, startPoint y: 143, endPoint x: 386, endPoint y: 144, distance: 5.9
click at [386, 144] on p "Divin g - Small caves, large overhangs, drop-off walls, and sloping reefs cover…" at bounding box center [543, 169] width 349 height 60
click at [373, 110] on span at bounding box center [370, 114] width 9 height 9
click at [439, 149] on p "Divin g - Small caves, large overhangs, drop-off walls, and sloping reefs cover…" at bounding box center [543, 169] width 349 height 60
click at [635, 385] on input "SAVE & EXIT" at bounding box center [639, 382] width 70 height 23
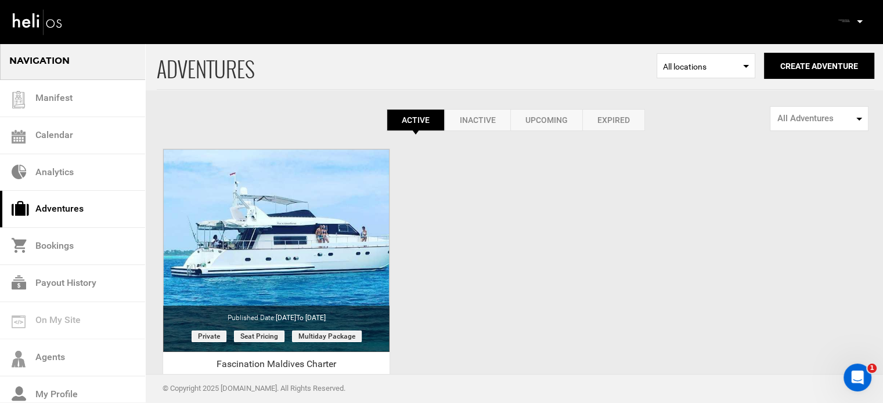
click at [861, 23] on icon at bounding box center [860, 21] width 6 height 3
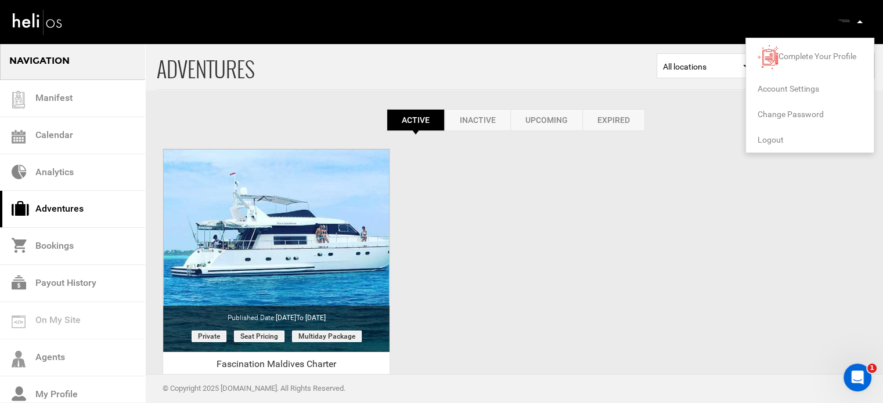
click at [774, 139] on span "Logout" at bounding box center [770, 139] width 26 height 9
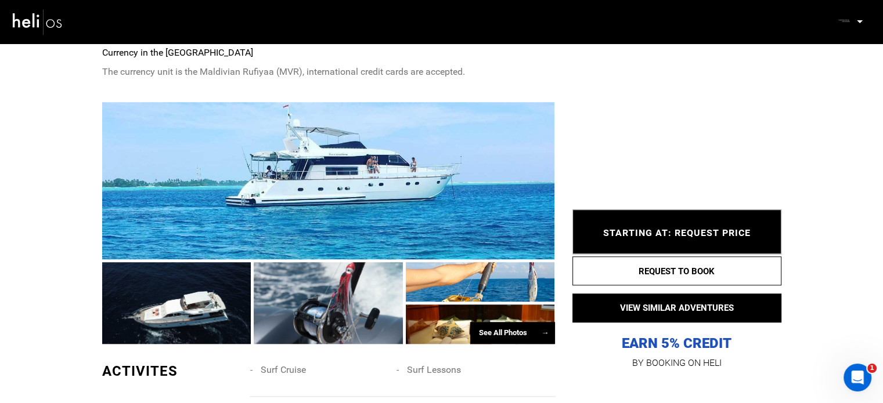
scroll to position [1219, 0]
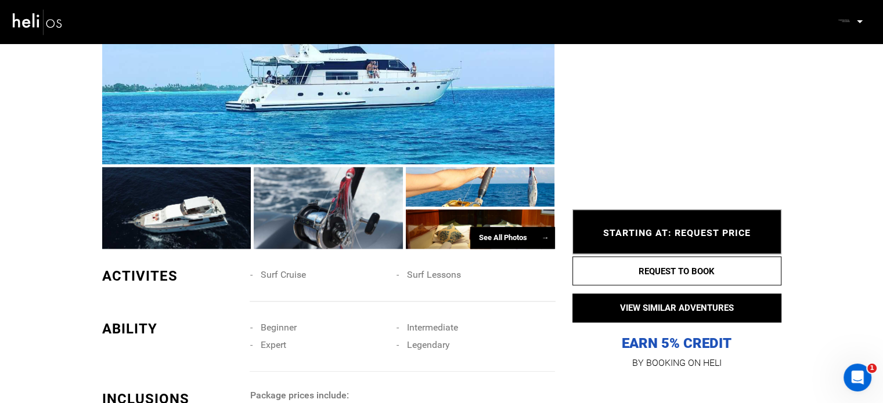
click at [497, 227] on div "See All Photos →" at bounding box center [512, 238] width 85 height 23
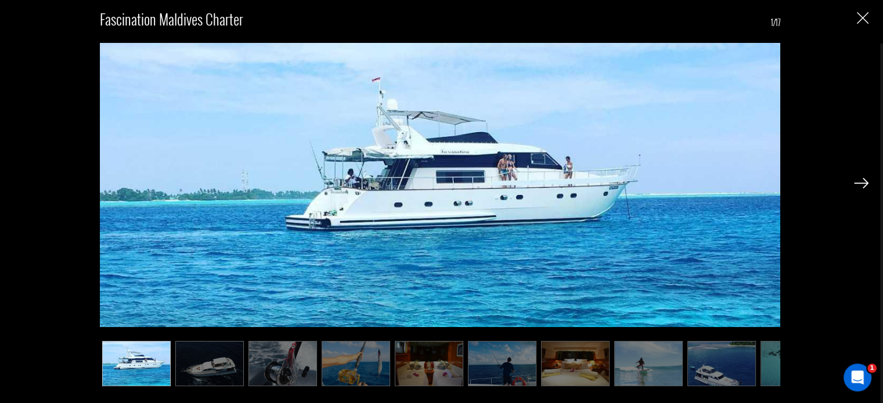
click at [736, 364] on img at bounding box center [721, 363] width 68 height 45
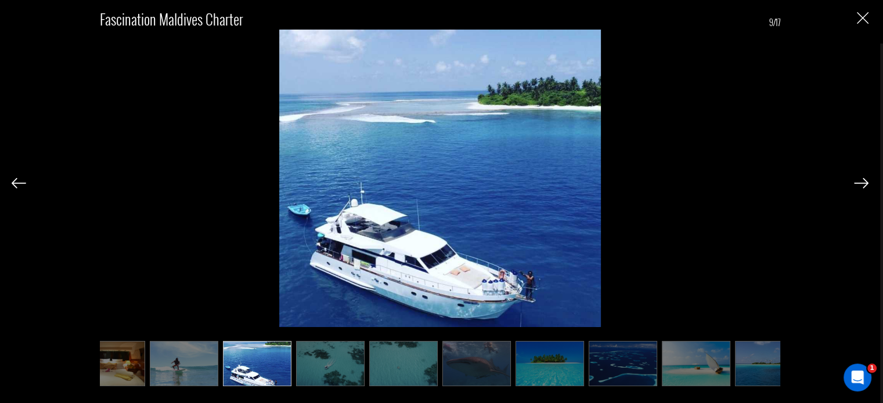
click at [736, 364] on img at bounding box center [769, 363] width 68 height 45
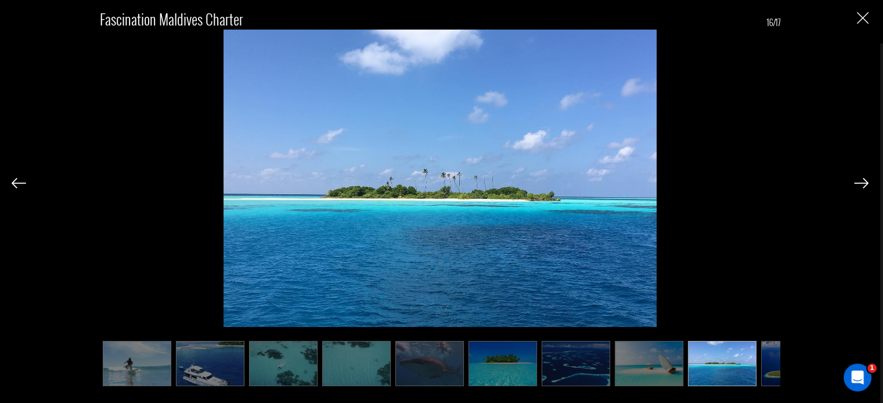
scroll to position [0, 562]
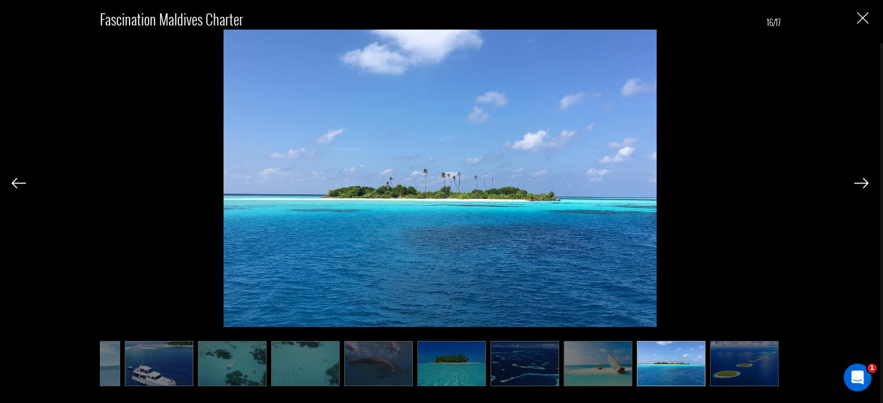
click at [621, 358] on img at bounding box center [597, 363] width 68 height 45
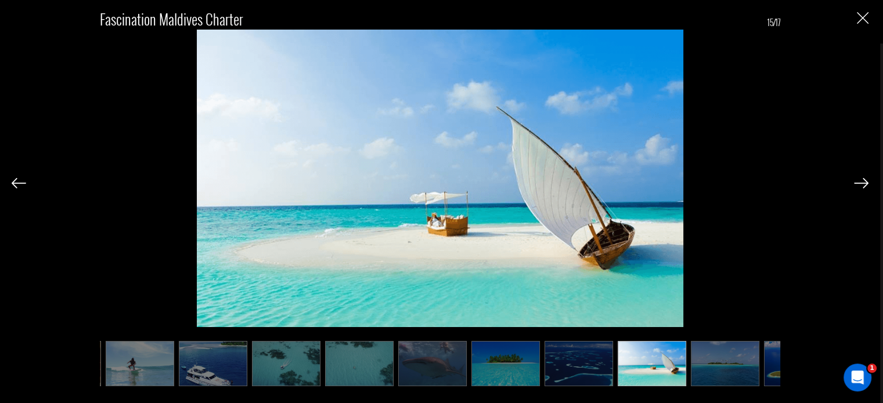
scroll to position [0, 504]
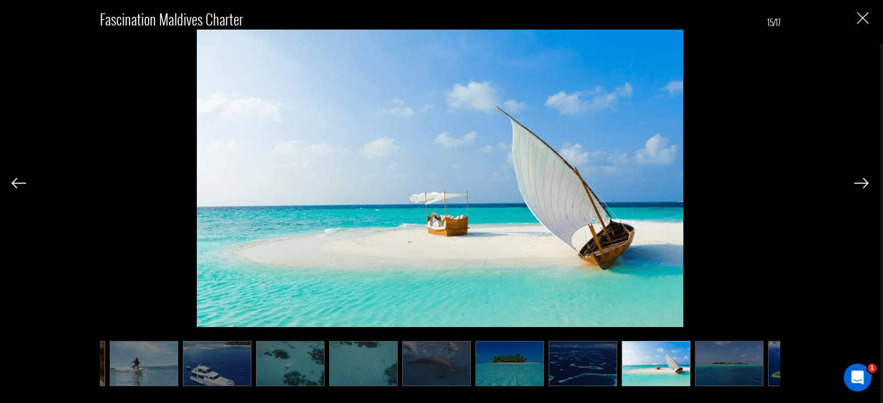
click at [857, 15] on img "Close" at bounding box center [863, 18] width 12 height 12
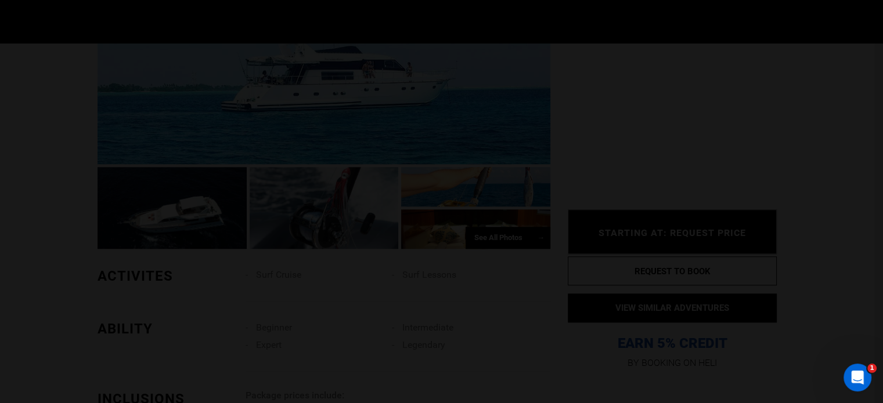
scroll to position [0, 0]
